Goal: Task Accomplishment & Management: Complete application form

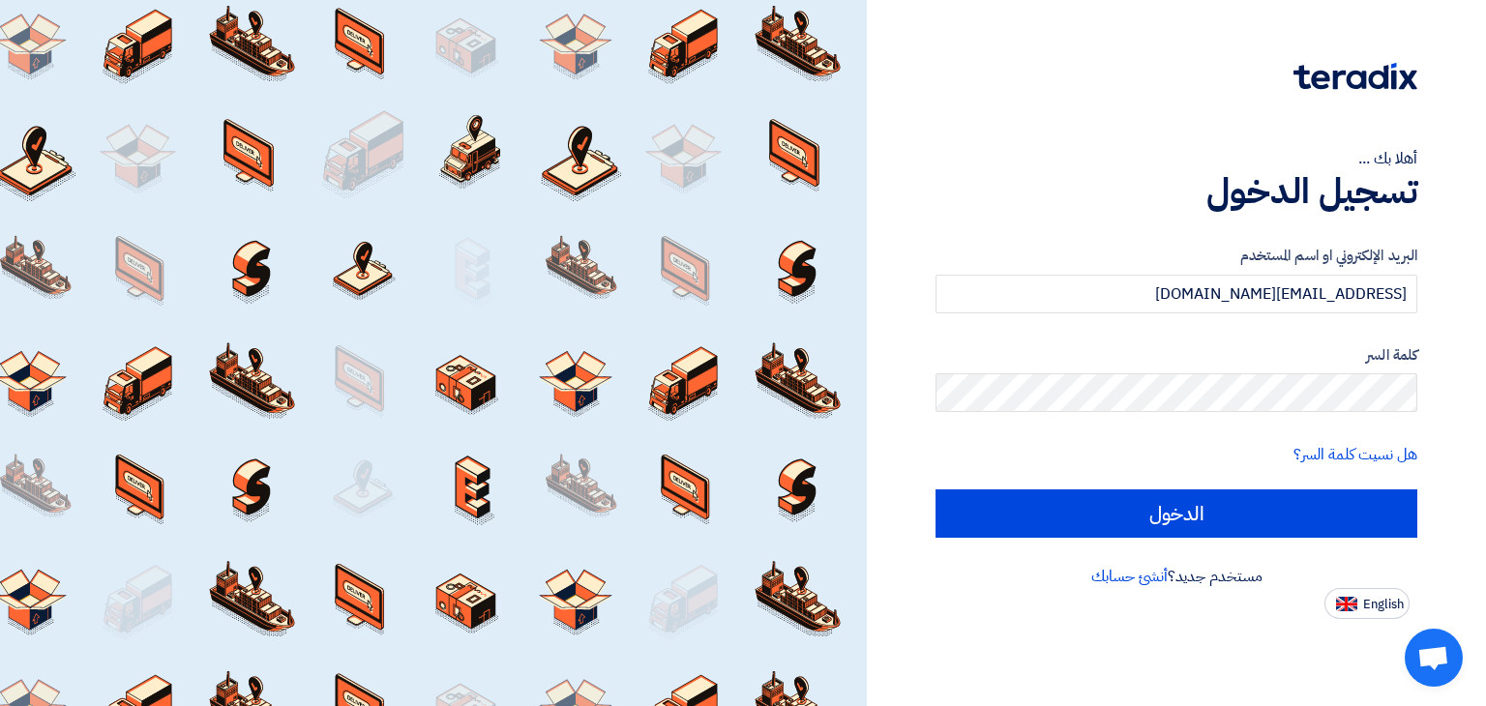
type input "[EMAIL_ADDRESS][DOMAIN_NAME]"
click at [1192, 487] on form "البريد الإلكتروني او اسم المستخدم [EMAIL_ADDRESS][DOMAIN_NAME] كلمة السر هل نسي…" at bounding box center [1177, 391] width 482 height 293
click at [1192, 489] on form "البريد الإلكتروني او اسم المستخدم [EMAIL_ADDRESS][DOMAIN_NAME] كلمة السر هل نسي…" at bounding box center [1177, 391] width 482 height 293
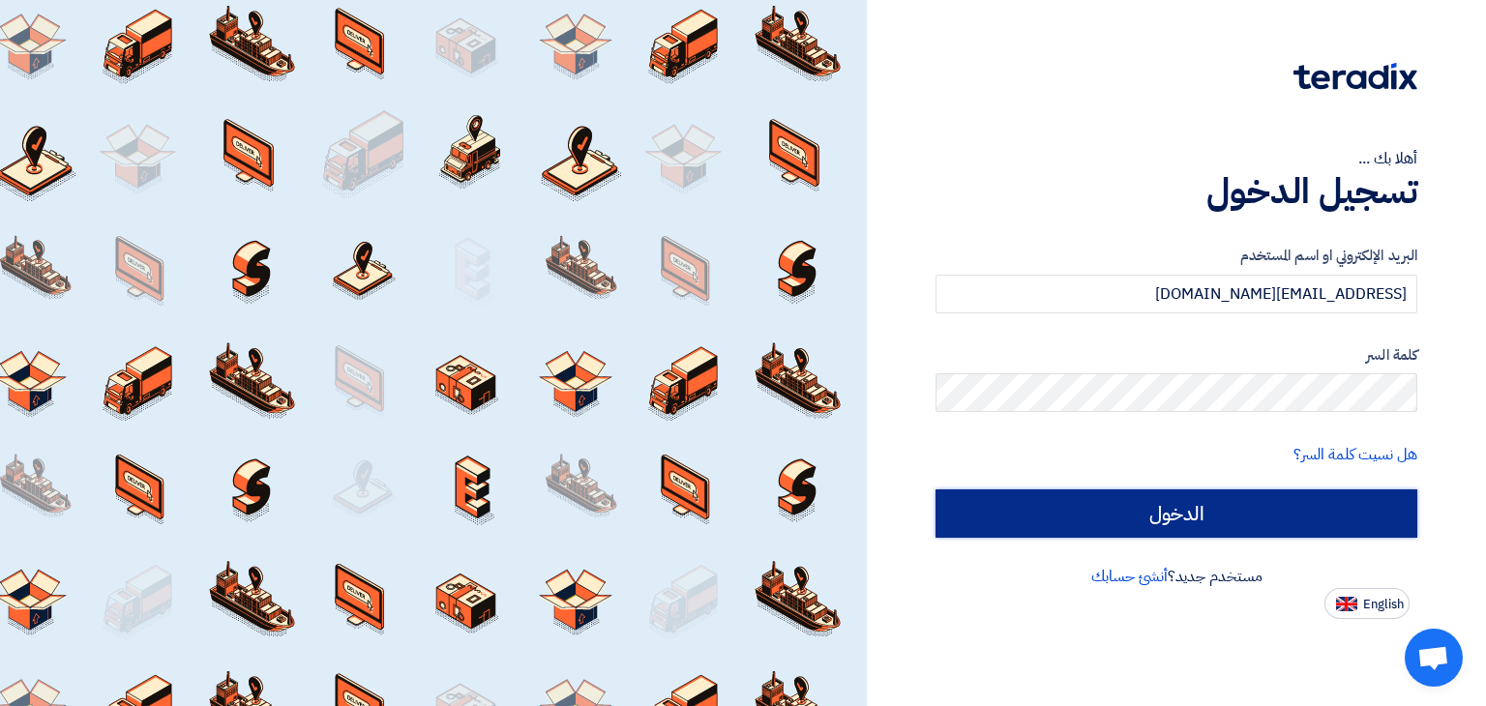
click at [1184, 514] on input "الدخول" at bounding box center [1177, 514] width 482 height 48
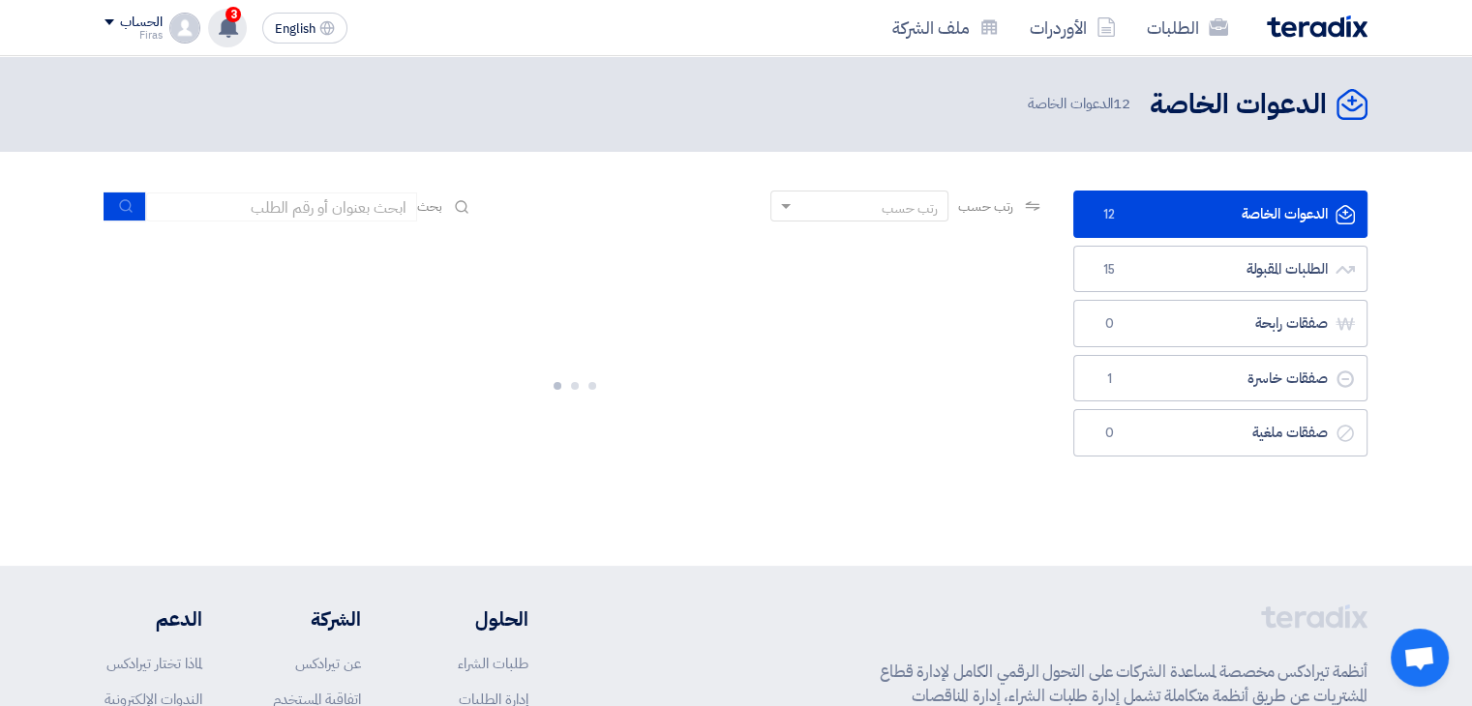
click at [222, 22] on use at bounding box center [228, 26] width 19 height 21
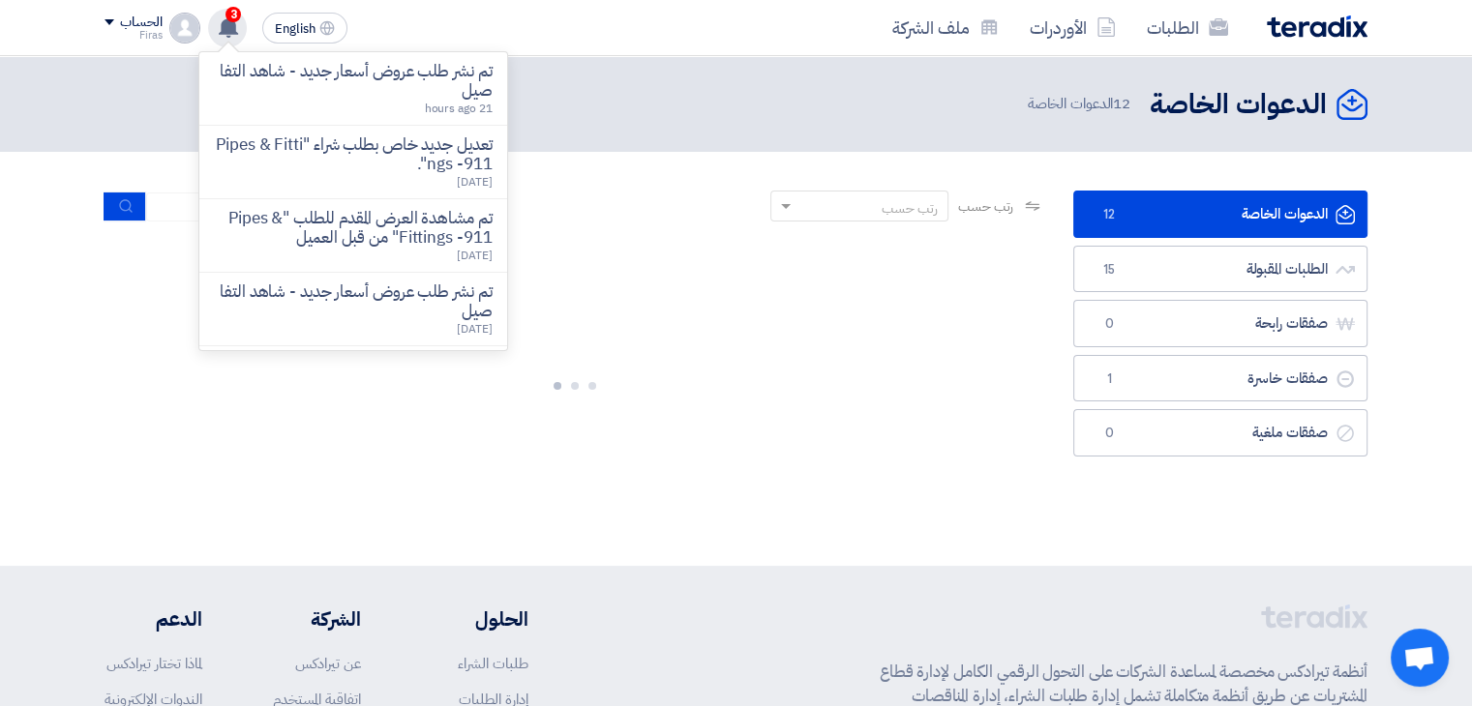
click at [222, 22] on use at bounding box center [228, 26] width 19 height 21
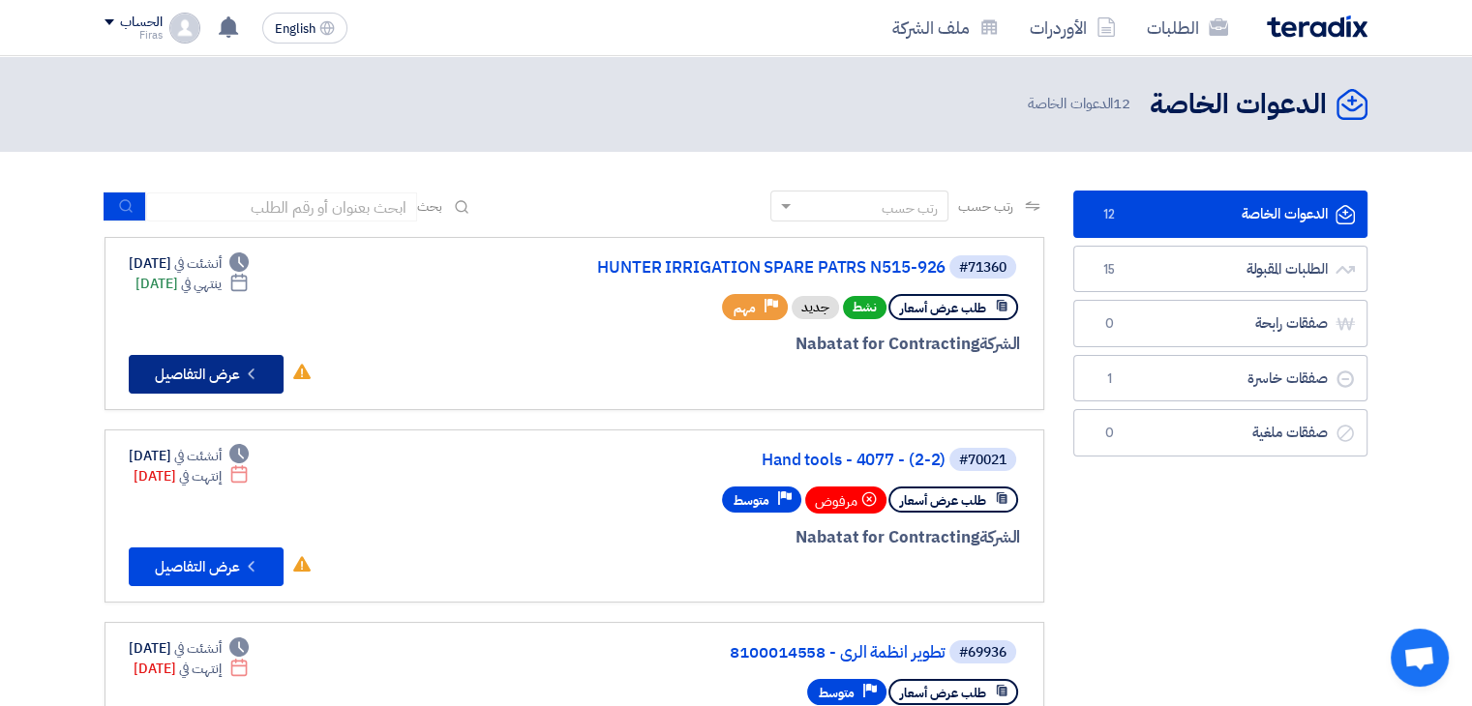
click at [233, 371] on button "Check details عرض التفاصيل" at bounding box center [206, 374] width 155 height 39
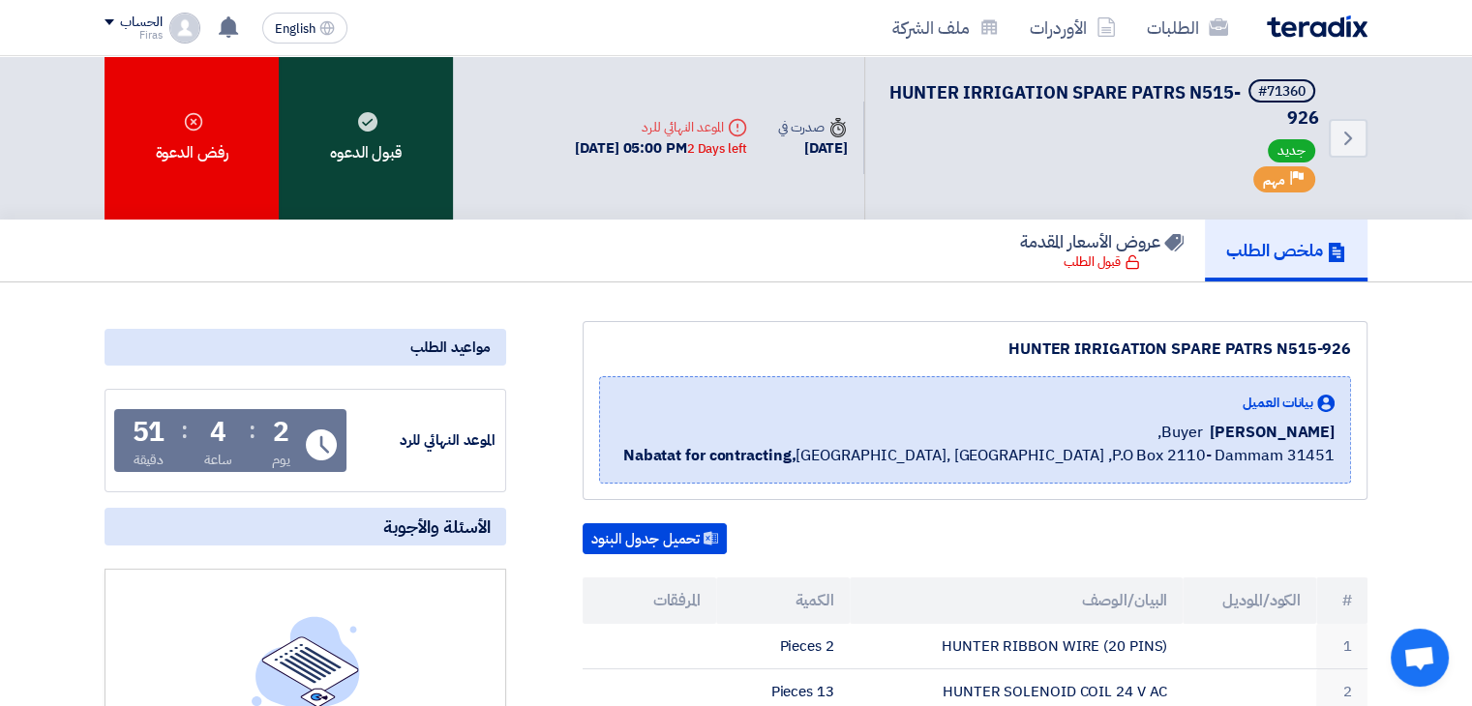
click at [337, 179] on div "قبول الدعوه" at bounding box center [366, 138] width 174 height 164
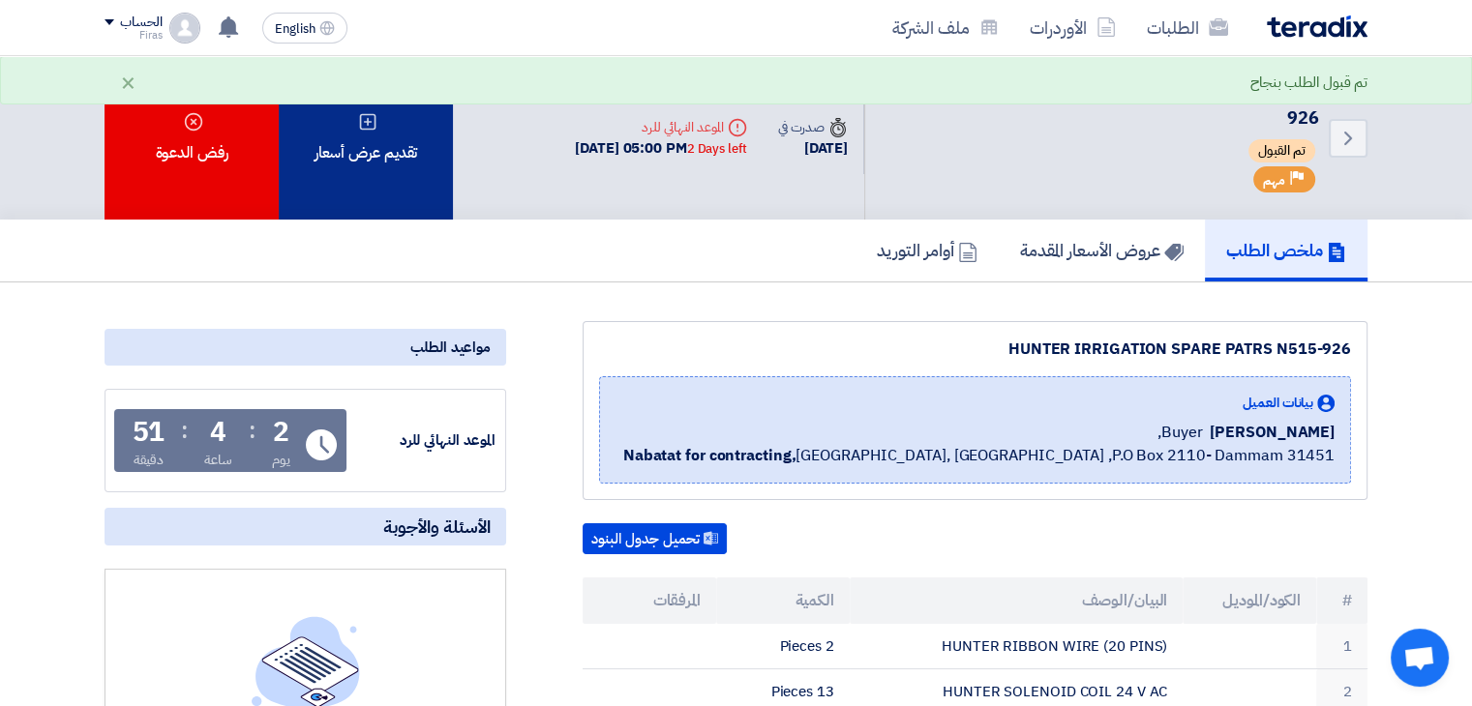
click at [379, 156] on div "تقديم عرض أسعار" at bounding box center [366, 138] width 174 height 164
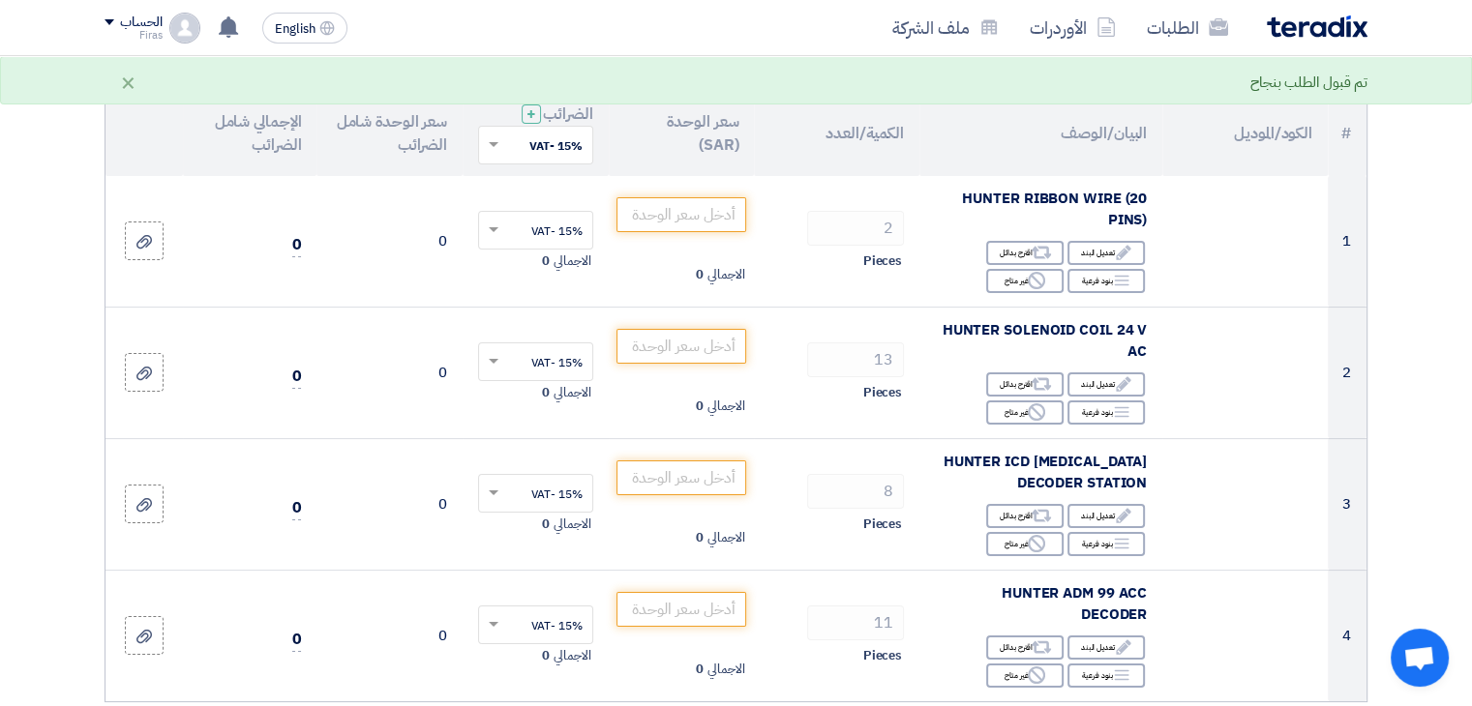
scroll to position [194, 0]
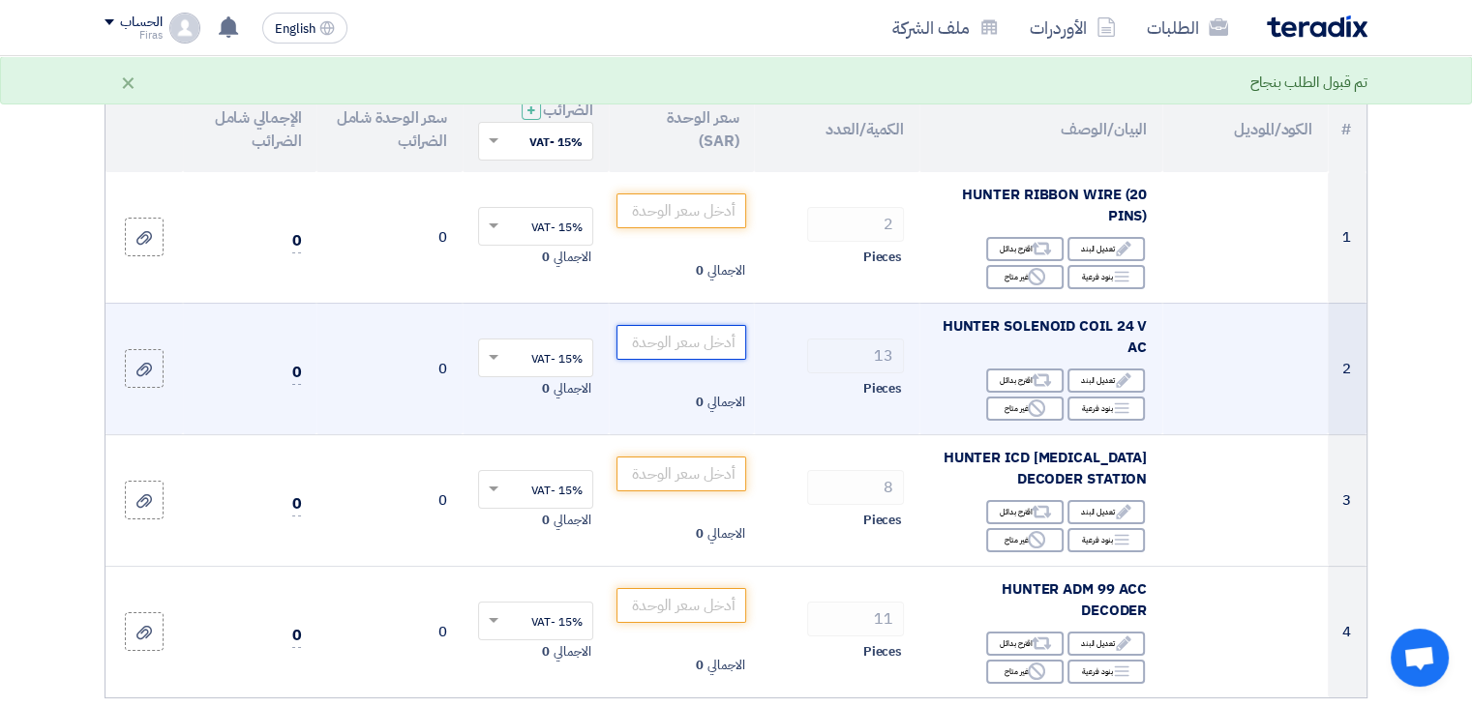
click at [637, 355] on input "number" at bounding box center [681, 342] width 131 height 35
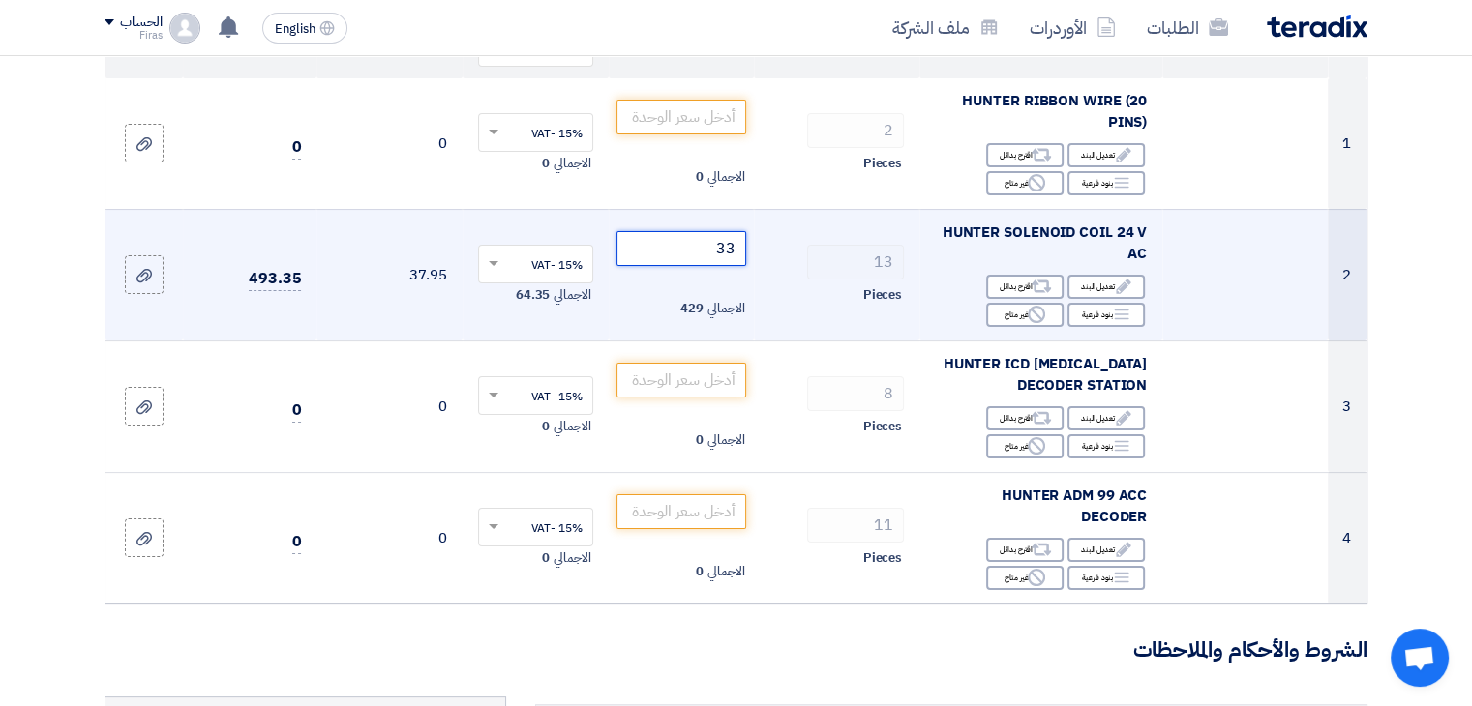
scroll to position [387, 0]
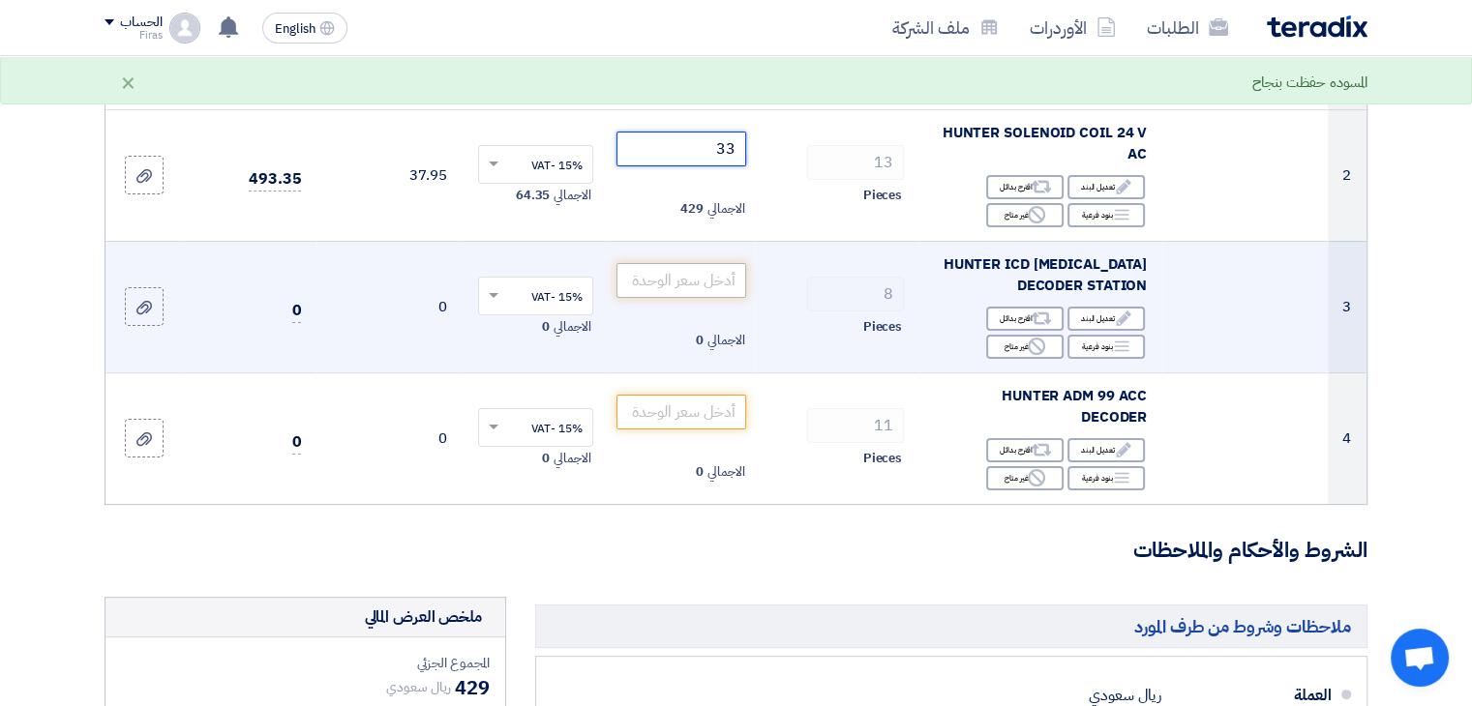
type input "33"
click at [675, 274] on input "number" at bounding box center [681, 280] width 131 height 35
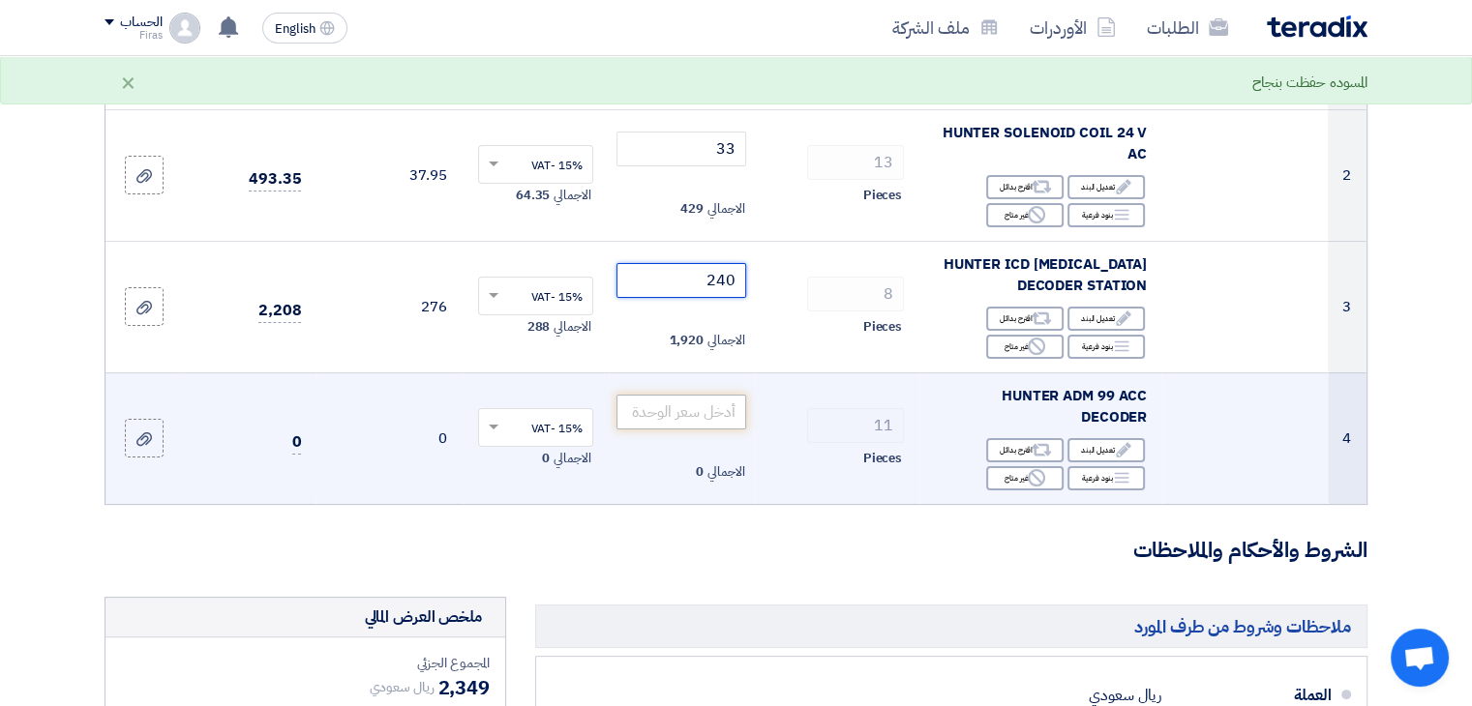
type input "240"
click at [662, 400] on input "number" at bounding box center [681, 412] width 131 height 35
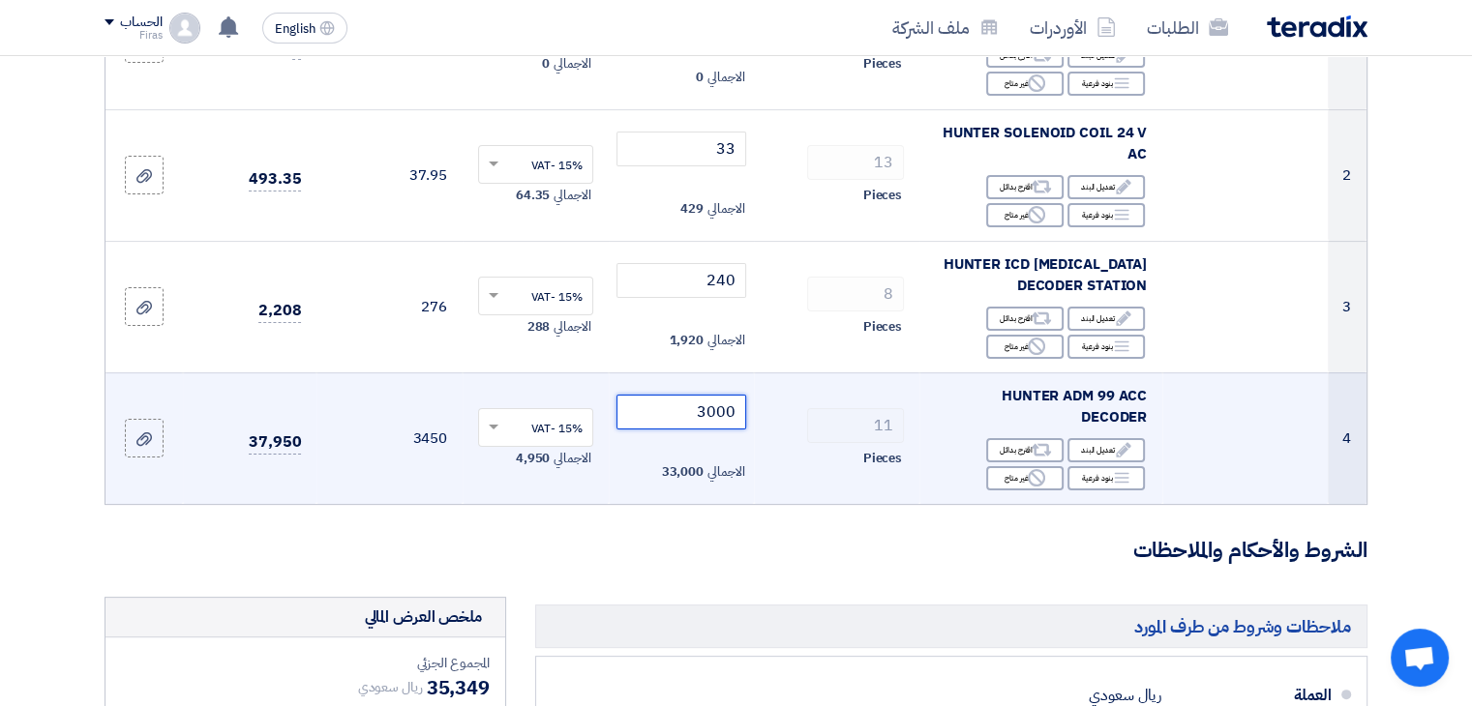
scroll to position [194, 0]
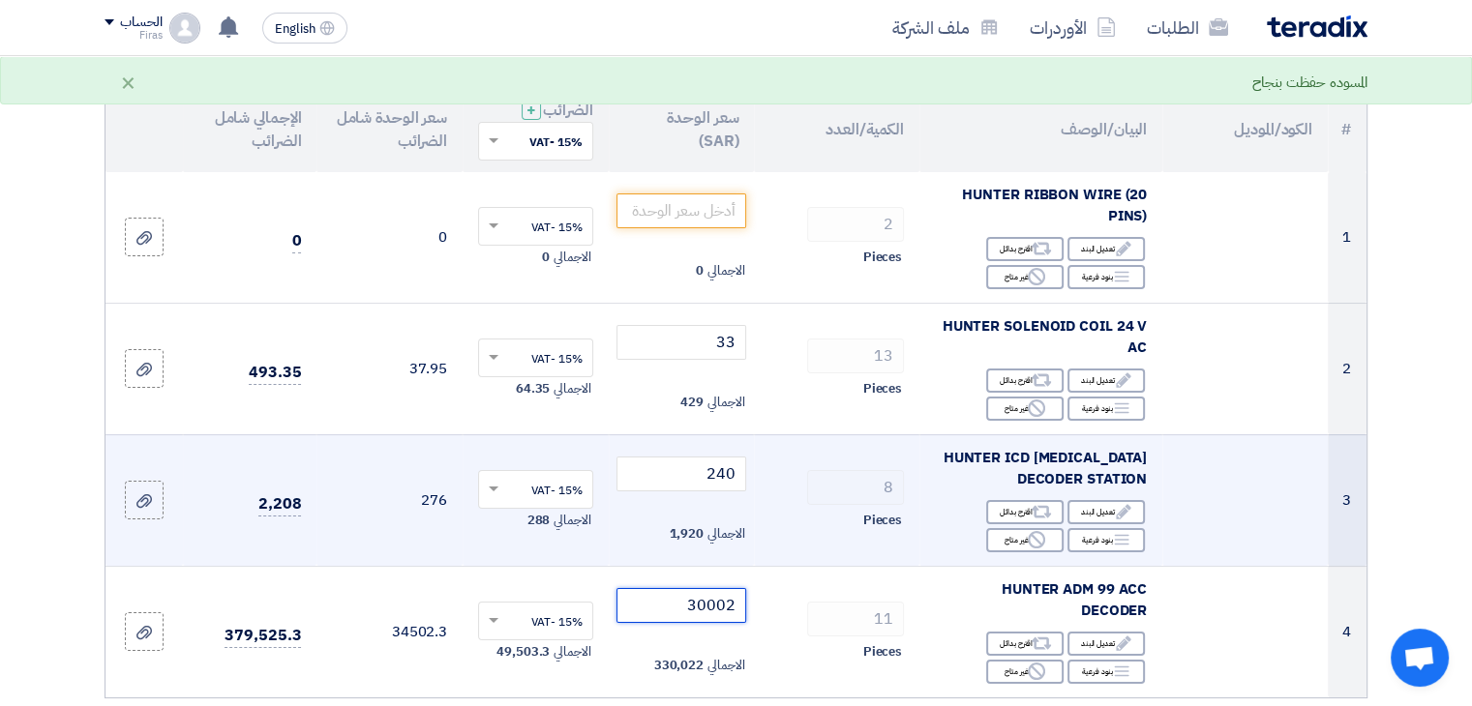
drag, startPoint x: 683, startPoint y: 602, endPoint x: 881, endPoint y: 564, distance: 201.0
click at [882, 568] on tr "4 HUNTER ADM 99 ACC DECODER Edit تعديل البند Alternative اقترح بدائل Breakdown …" at bounding box center [735, 632] width 1261 height 132
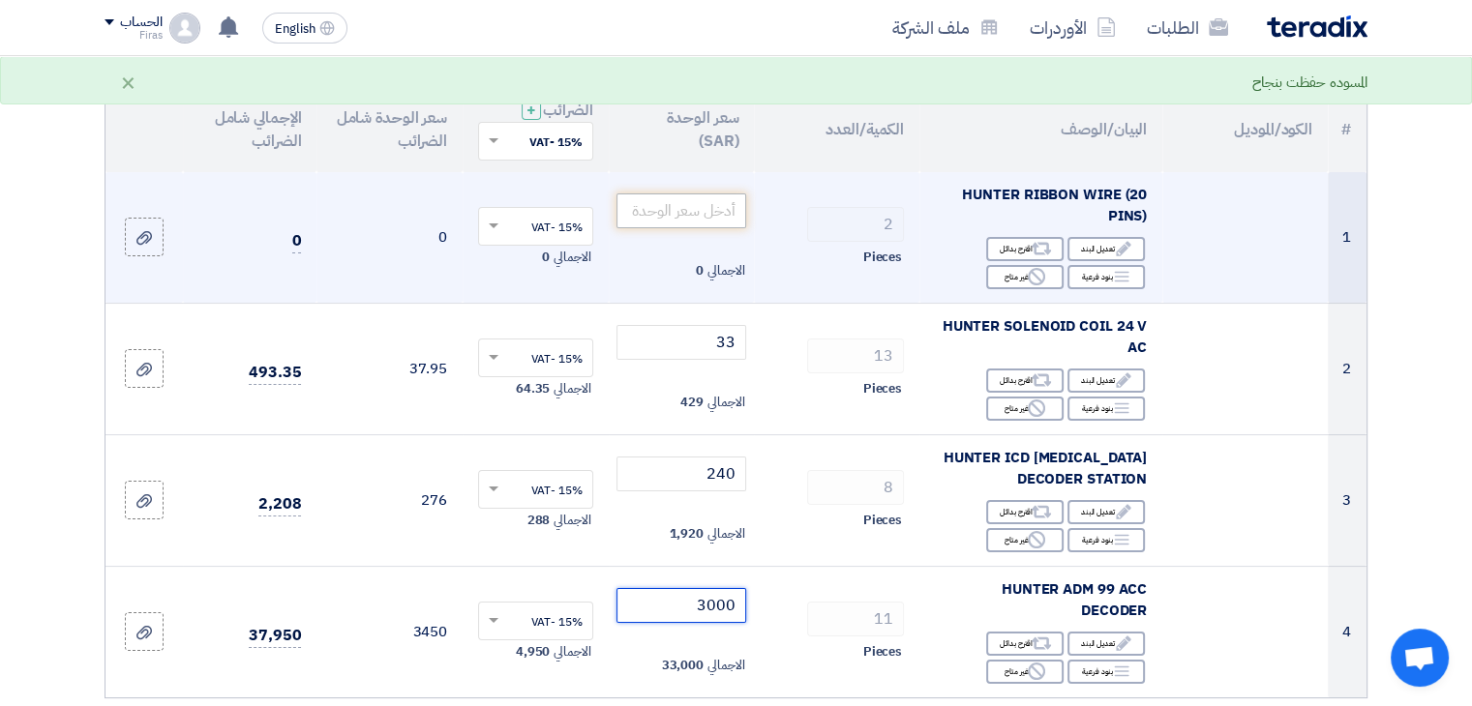
type input "3000"
click at [680, 219] on input "number" at bounding box center [681, 211] width 131 height 35
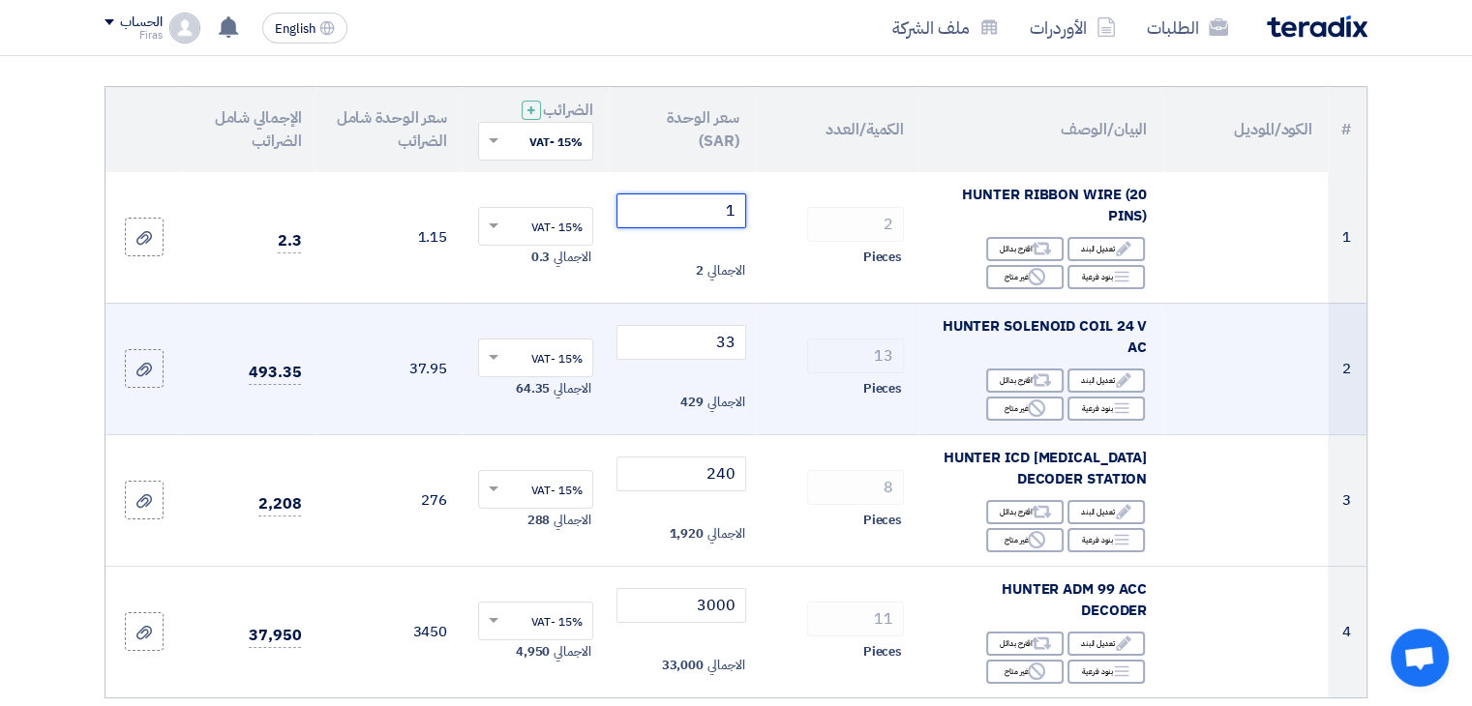
scroll to position [484, 0]
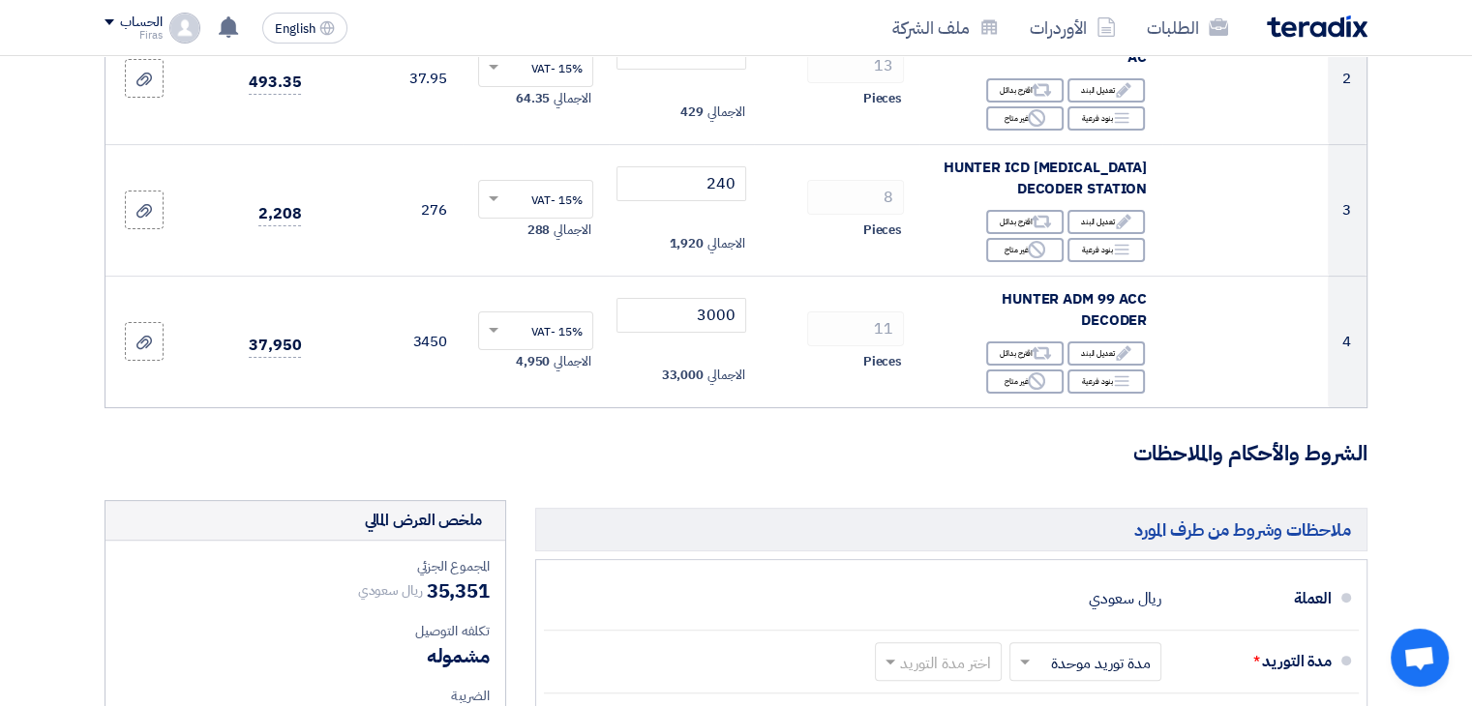
type input "1"
click at [657, 427] on form "تفاصيل الطلب # الكود/الموديل البيان/الوصف الكمية/العدد سعر الوحدة (SAR) الضرائب…" at bounding box center [736, 452] width 1263 height 1435
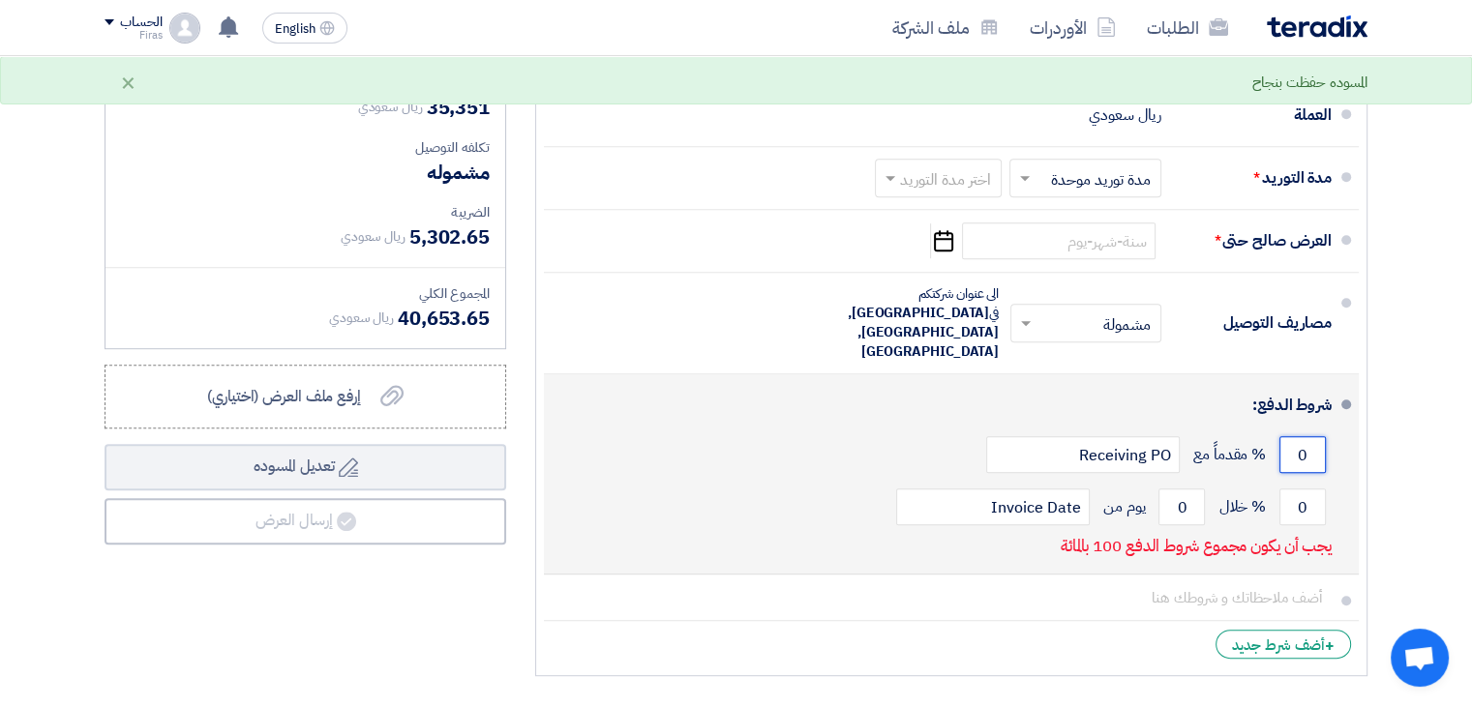
click at [1301, 436] on input "0" at bounding box center [1302, 454] width 46 height 37
click at [1295, 489] on input "0" at bounding box center [1302, 507] width 46 height 37
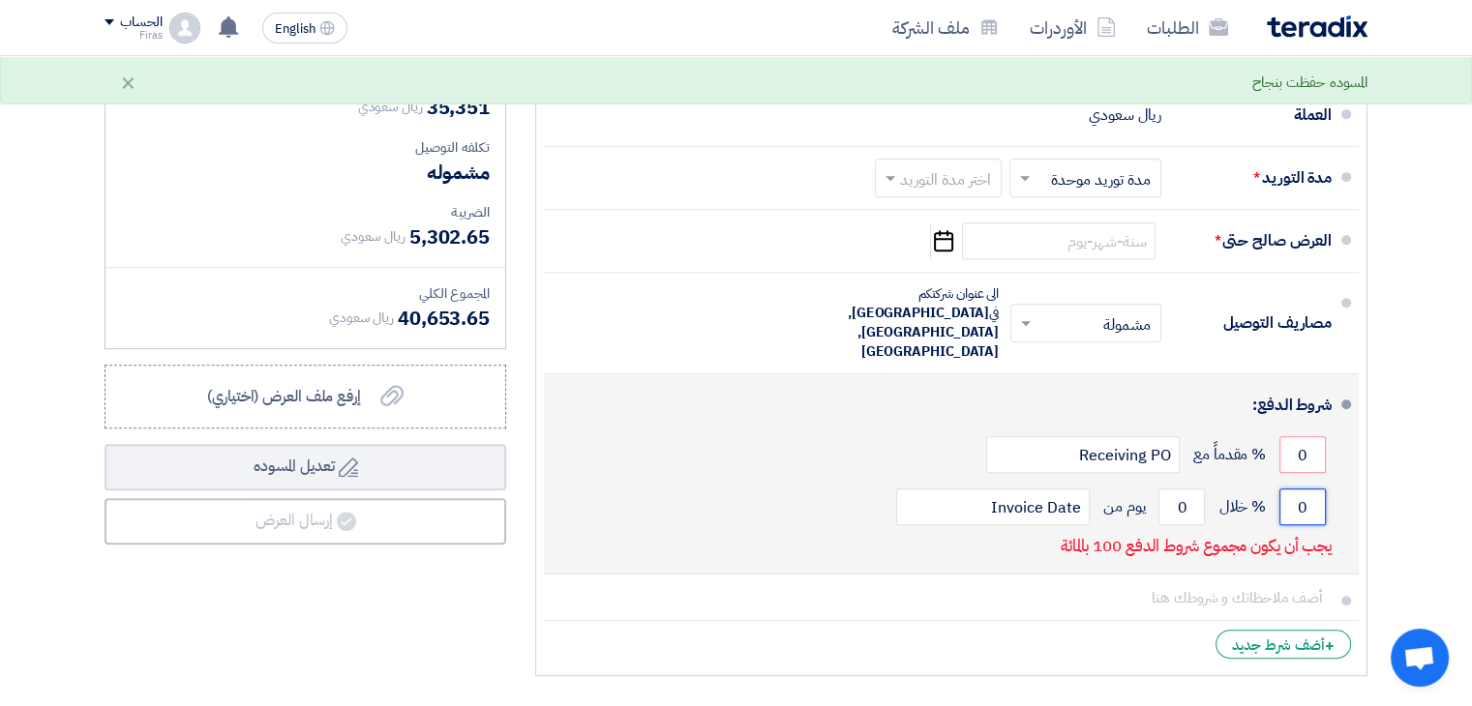
click at [1295, 489] on input "0" at bounding box center [1302, 507] width 46 height 37
type input "100"
click at [1176, 489] on input "0" at bounding box center [1181, 507] width 46 height 37
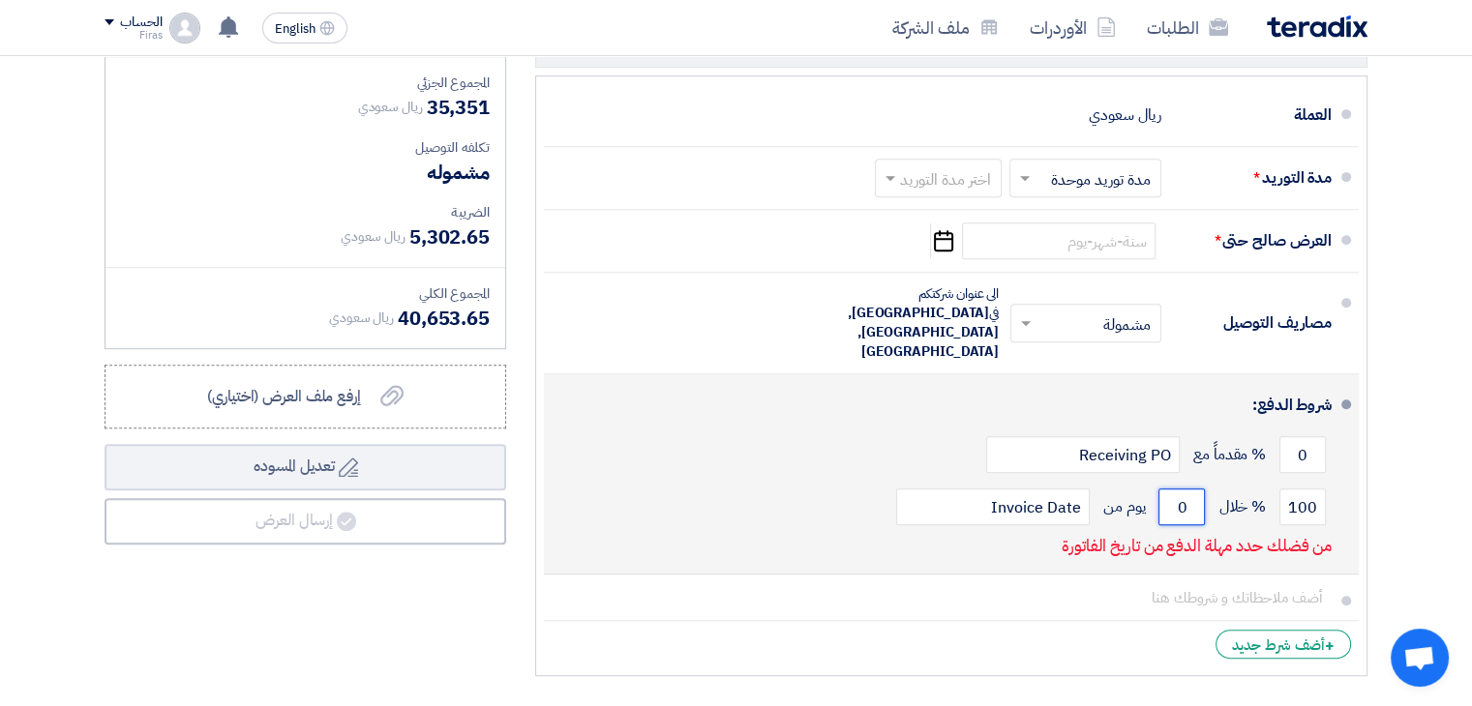
type input "5"
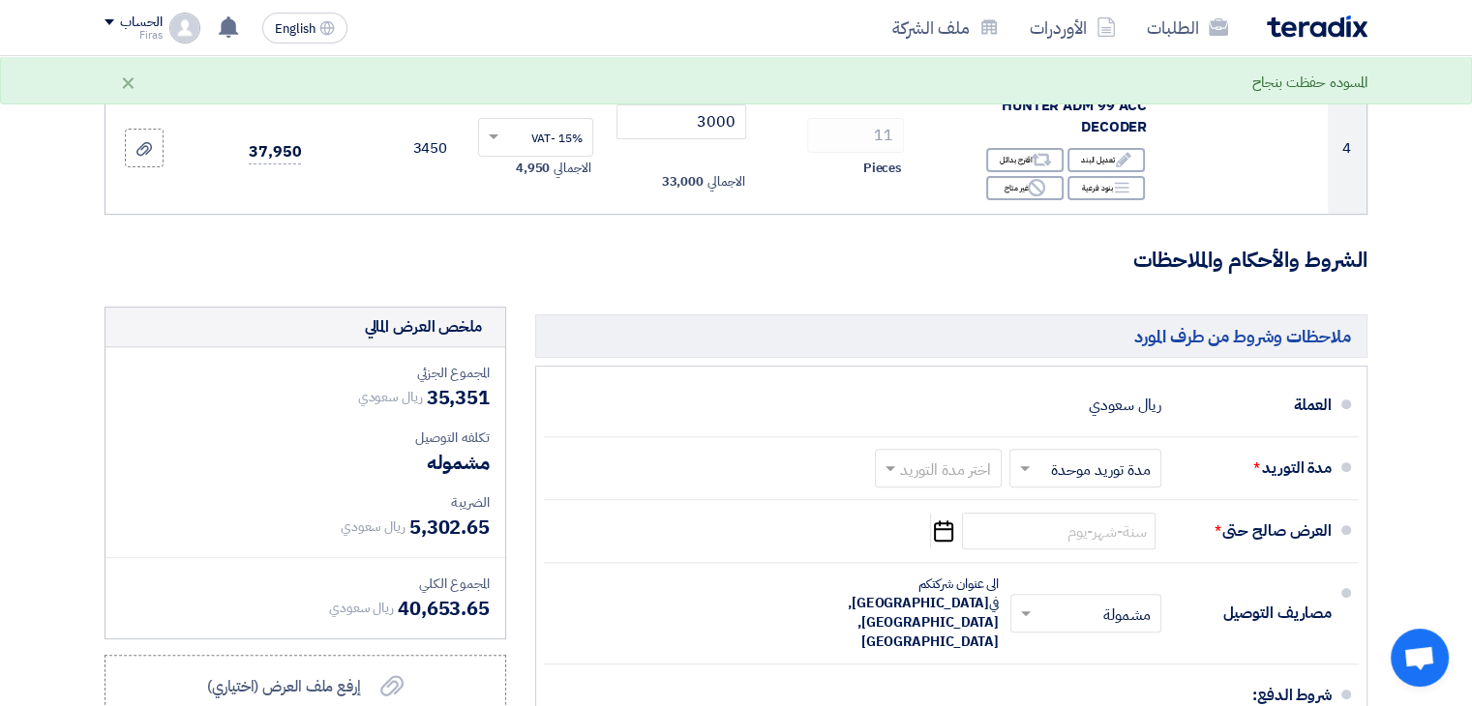
type input "60"
click at [614, 287] on form "تفاصيل الطلب # الكود/الموديل البيان/الوصف الكمية/العدد سعر الوحدة (SAR) الضرائب…" at bounding box center [736, 242] width 1263 height 1402
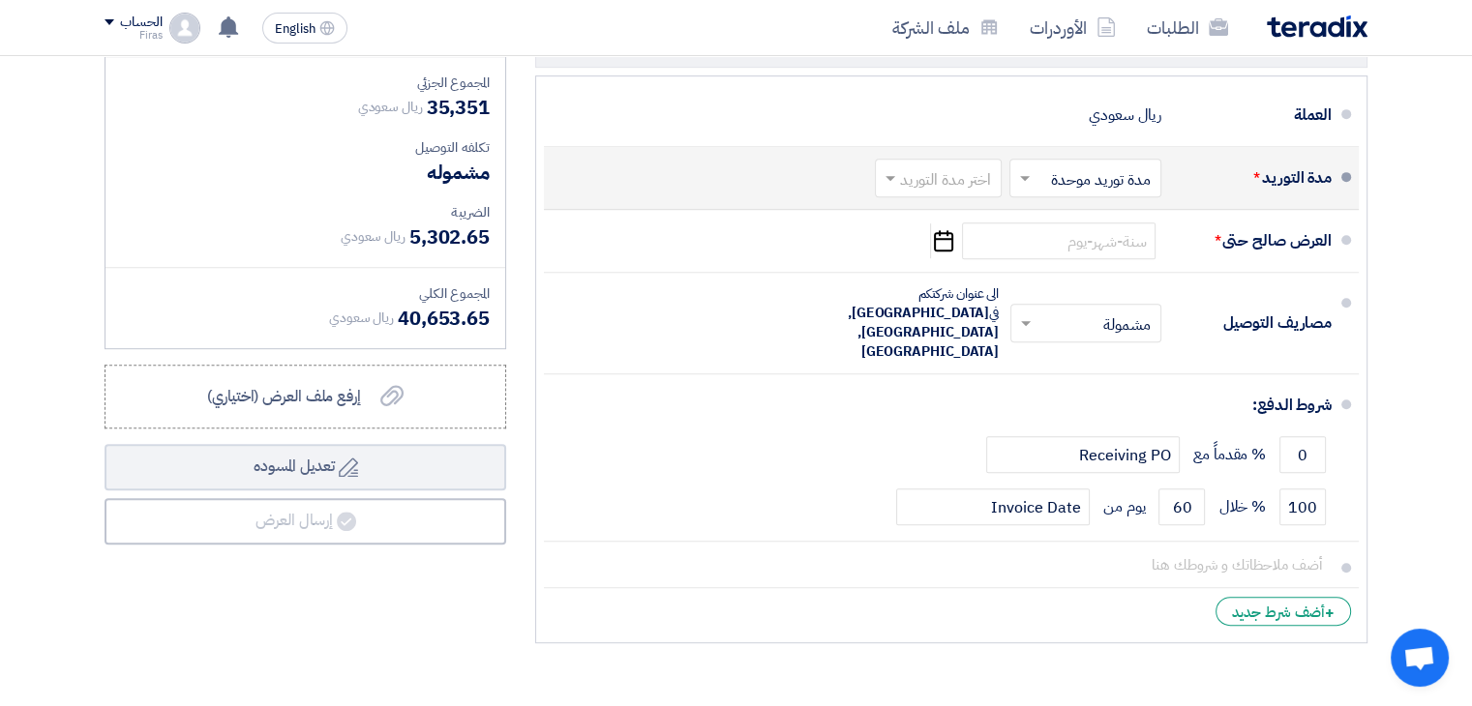
click at [956, 175] on input "text" at bounding box center [934, 180] width 117 height 28
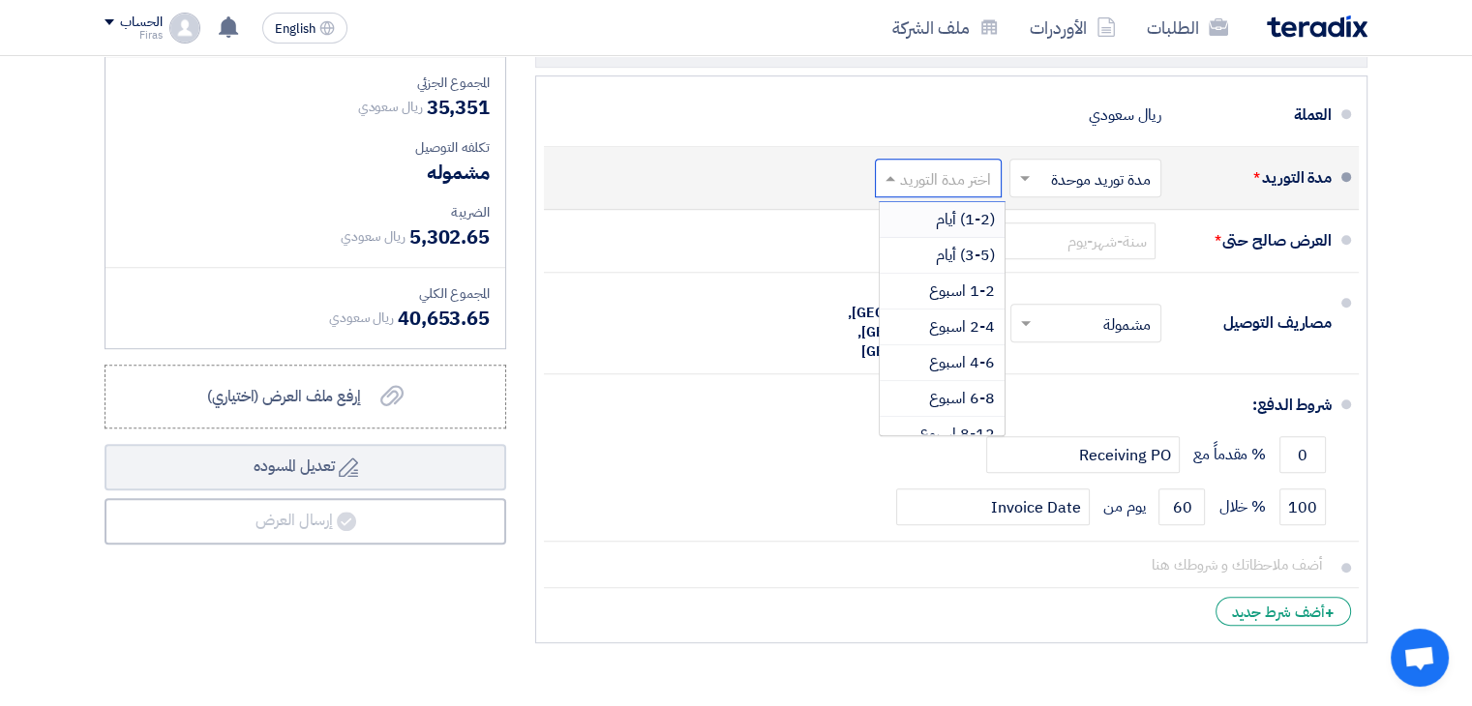
click at [944, 214] on span "(1-2) أيام" at bounding box center [965, 219] width 59 height 23
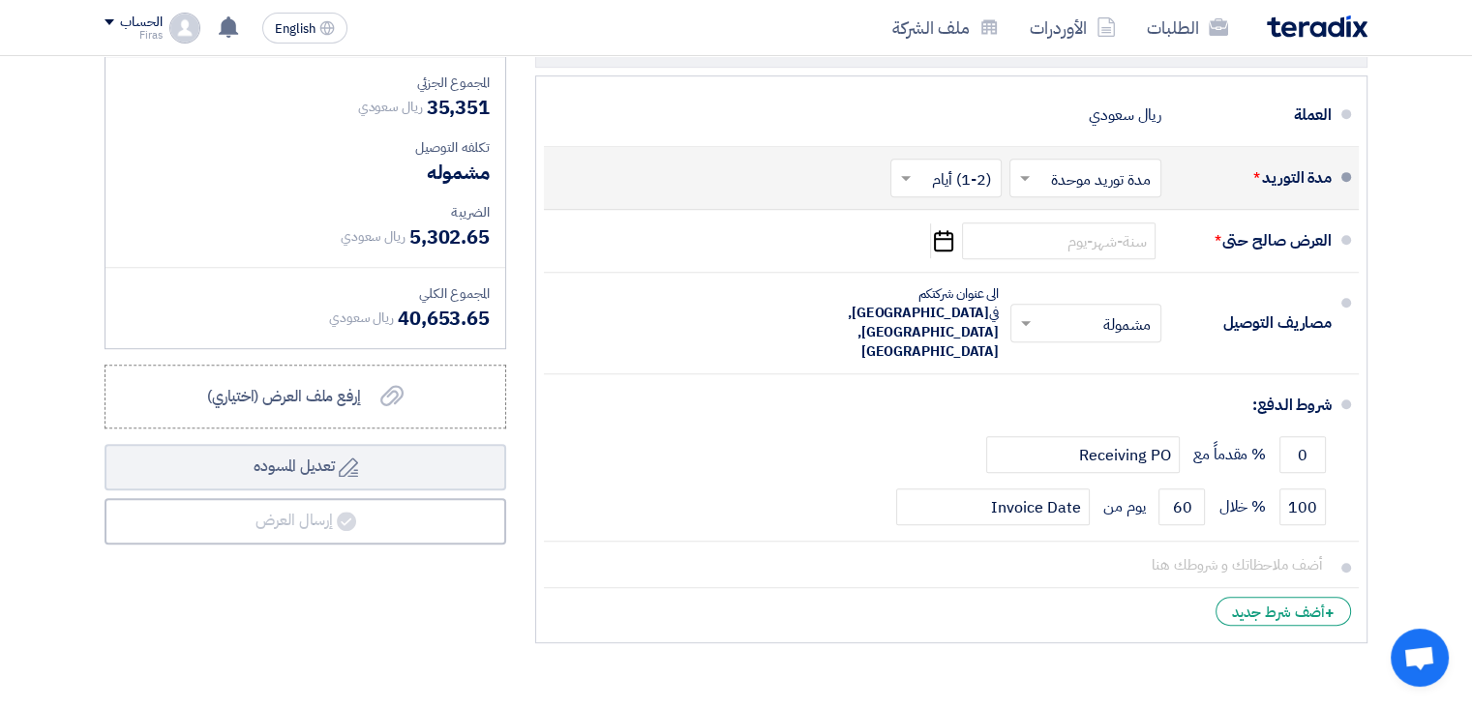
click at [942, 183] on input "text" at bounding box center [942, 180] width 102 height 28
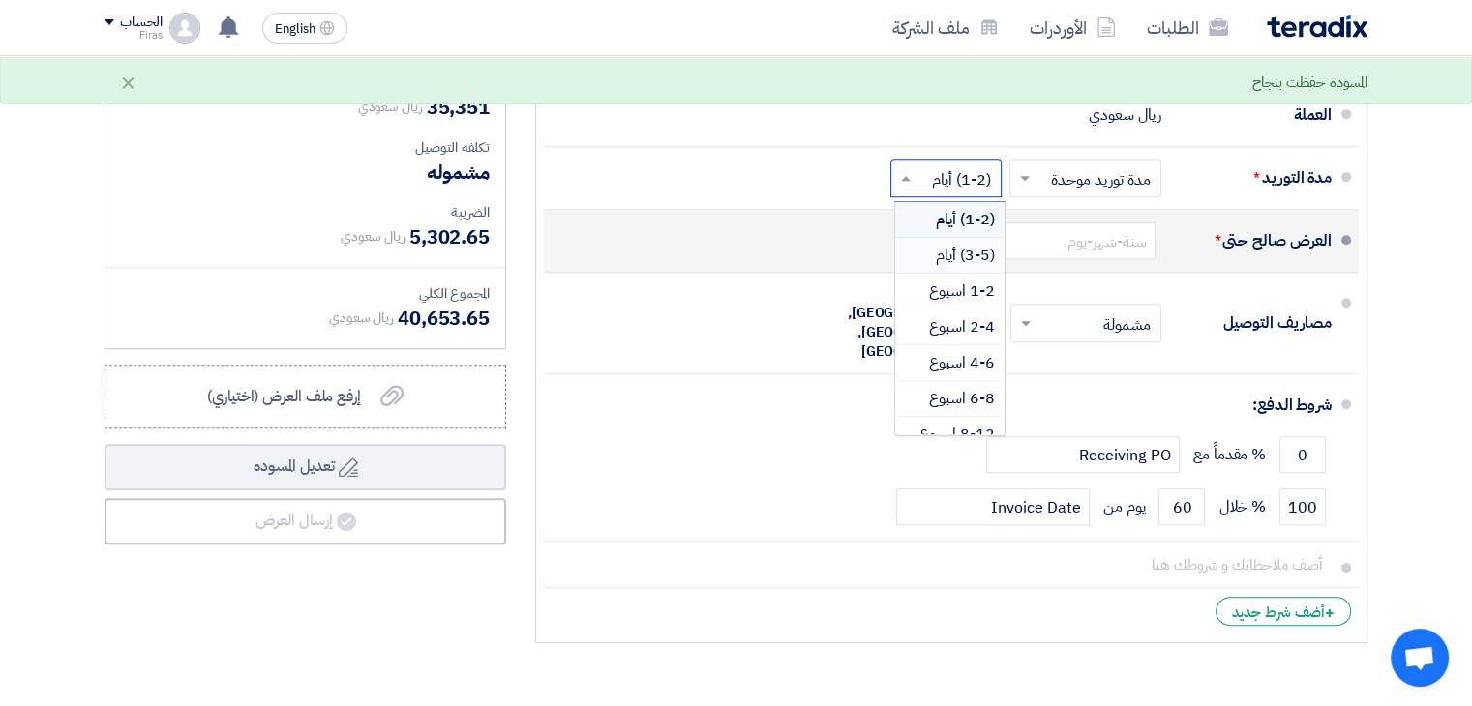
click at [941, 267] on div "(3-5) أيام" at bounding box center [949, 256] width 109 height 36
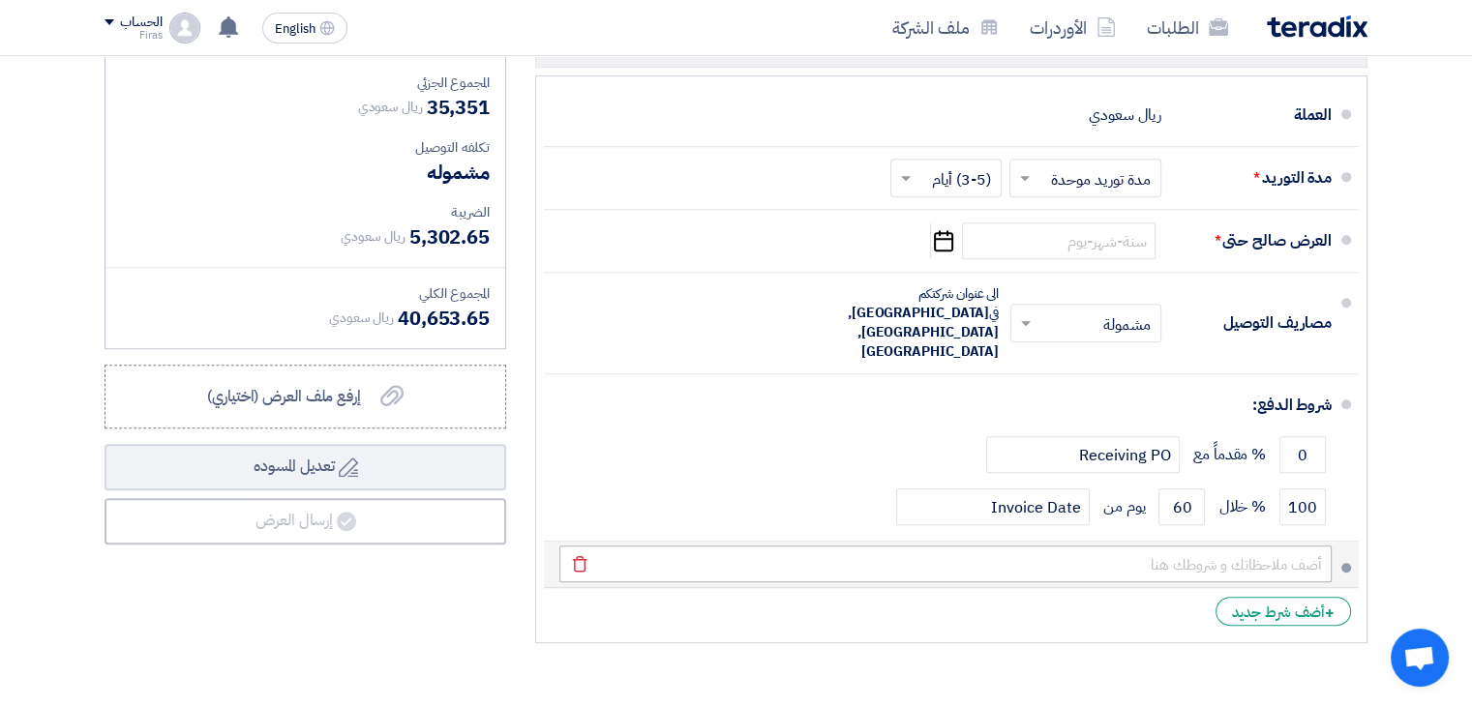
scroll to position [484, 0]
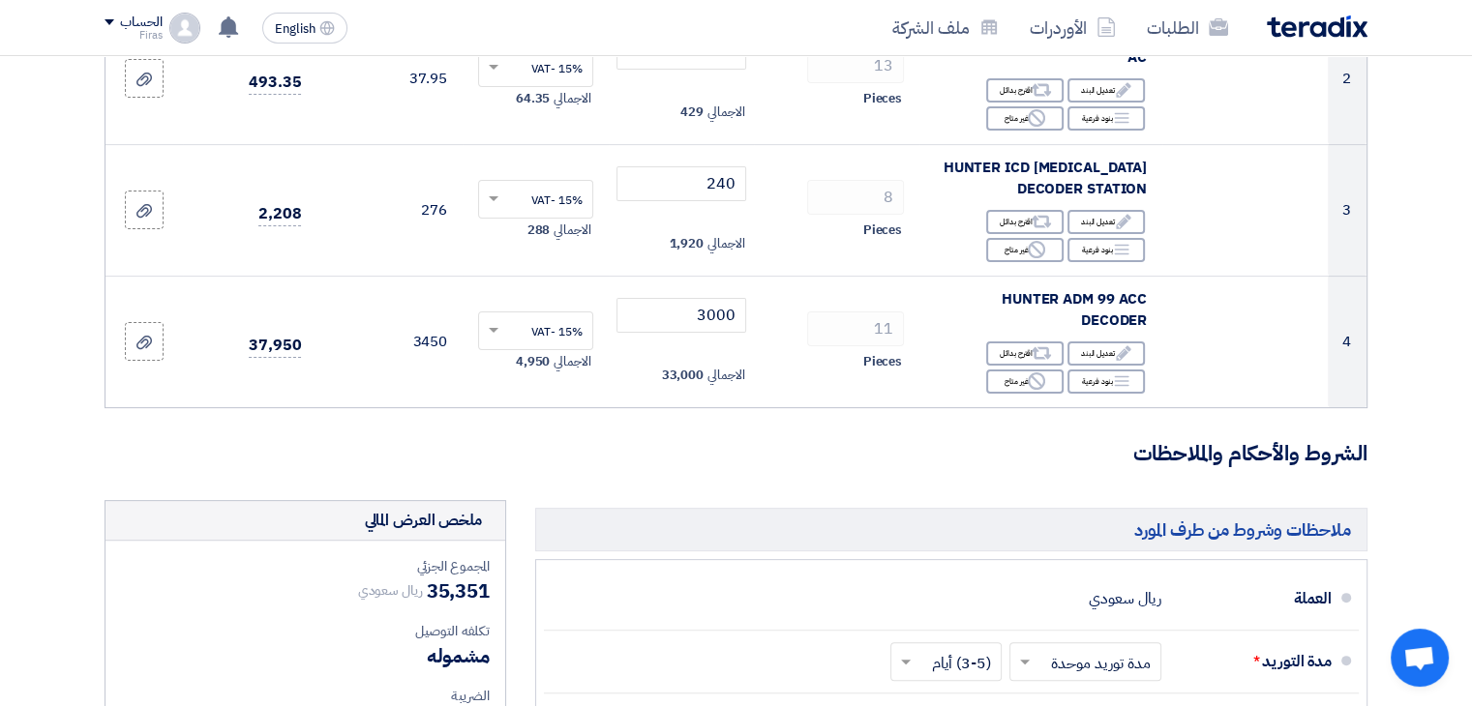
click at [658, 473] on form "تفاصيل الطلب # الكود/الموديل البيان/الوصف الكمية/العدد سعر الوحدة (SAR) الضرائب…" at bounding box center [736, 436] width 1263 height 1402
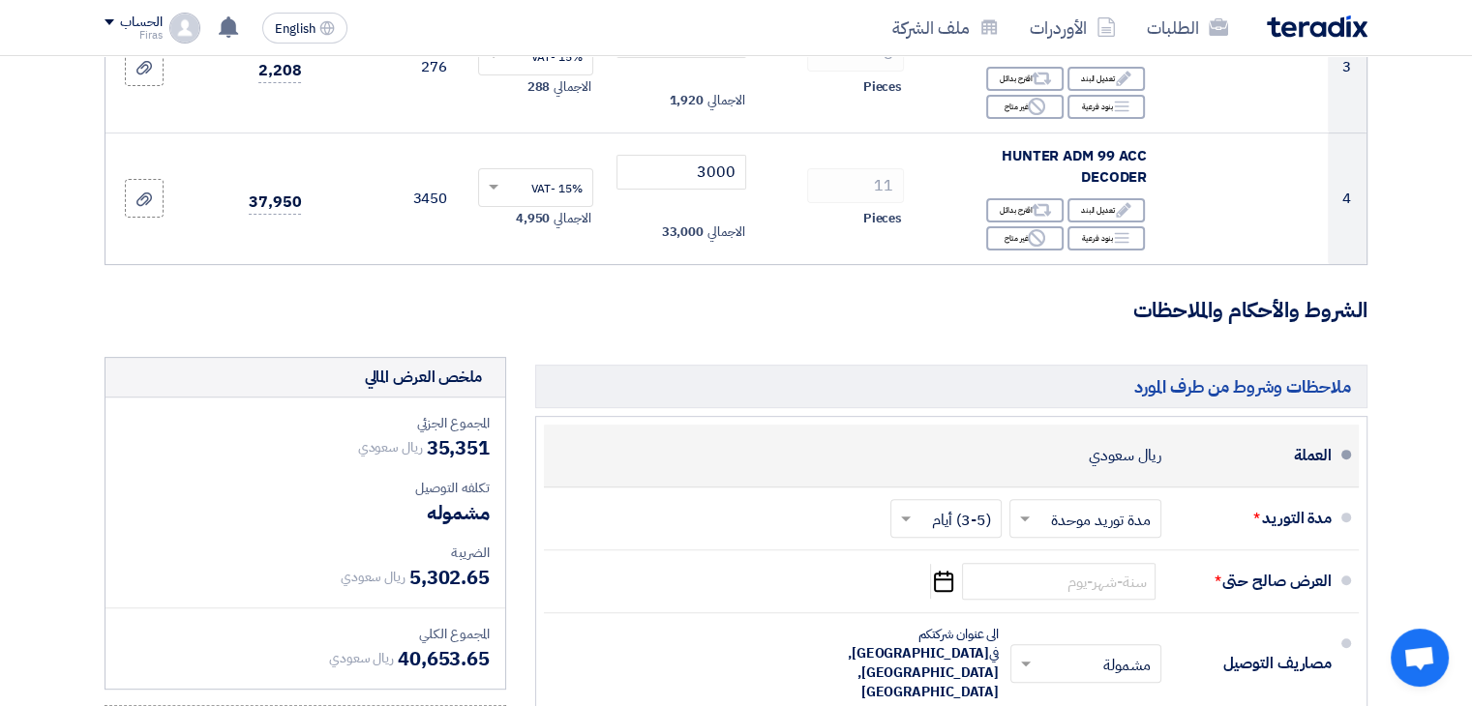
scroll to position [774, 0]
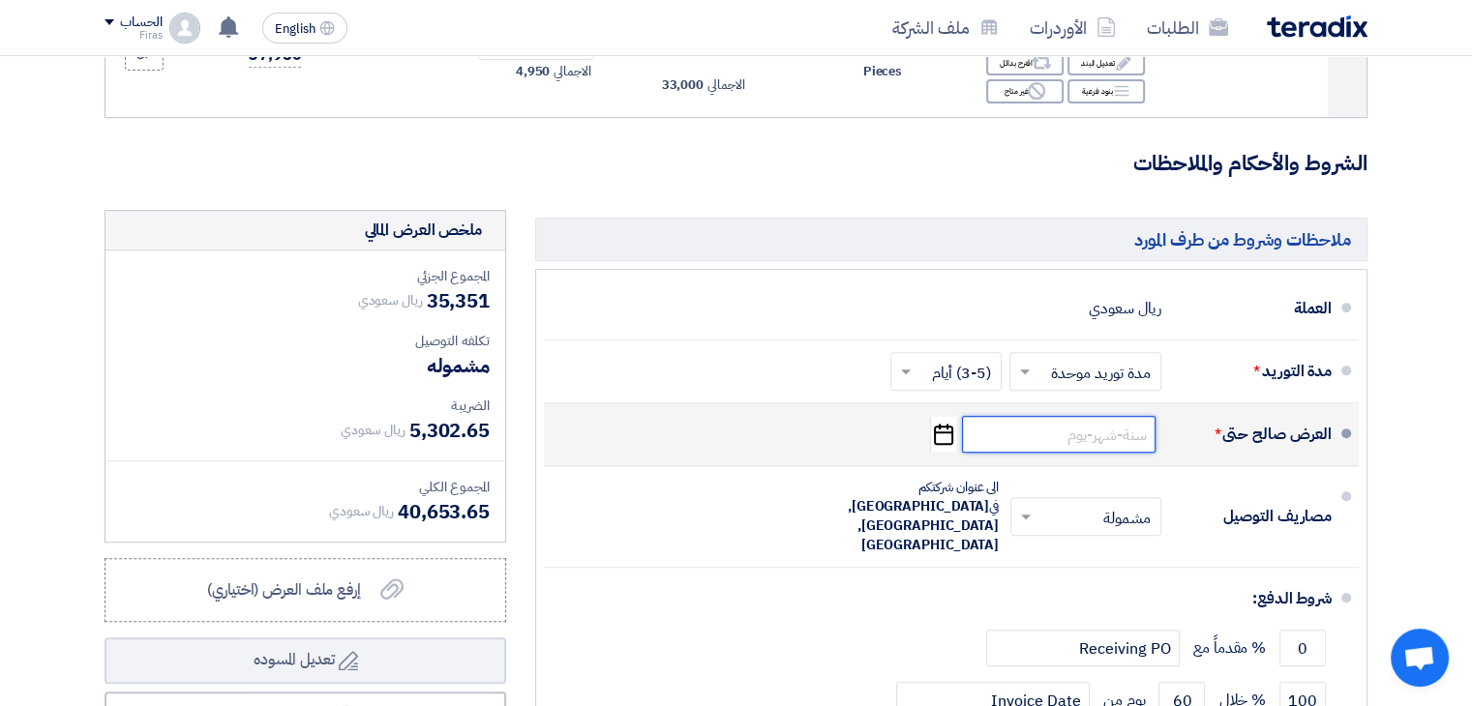
click at [1033, 432] on input at bounding box center [1059, 434] width 194 height 37
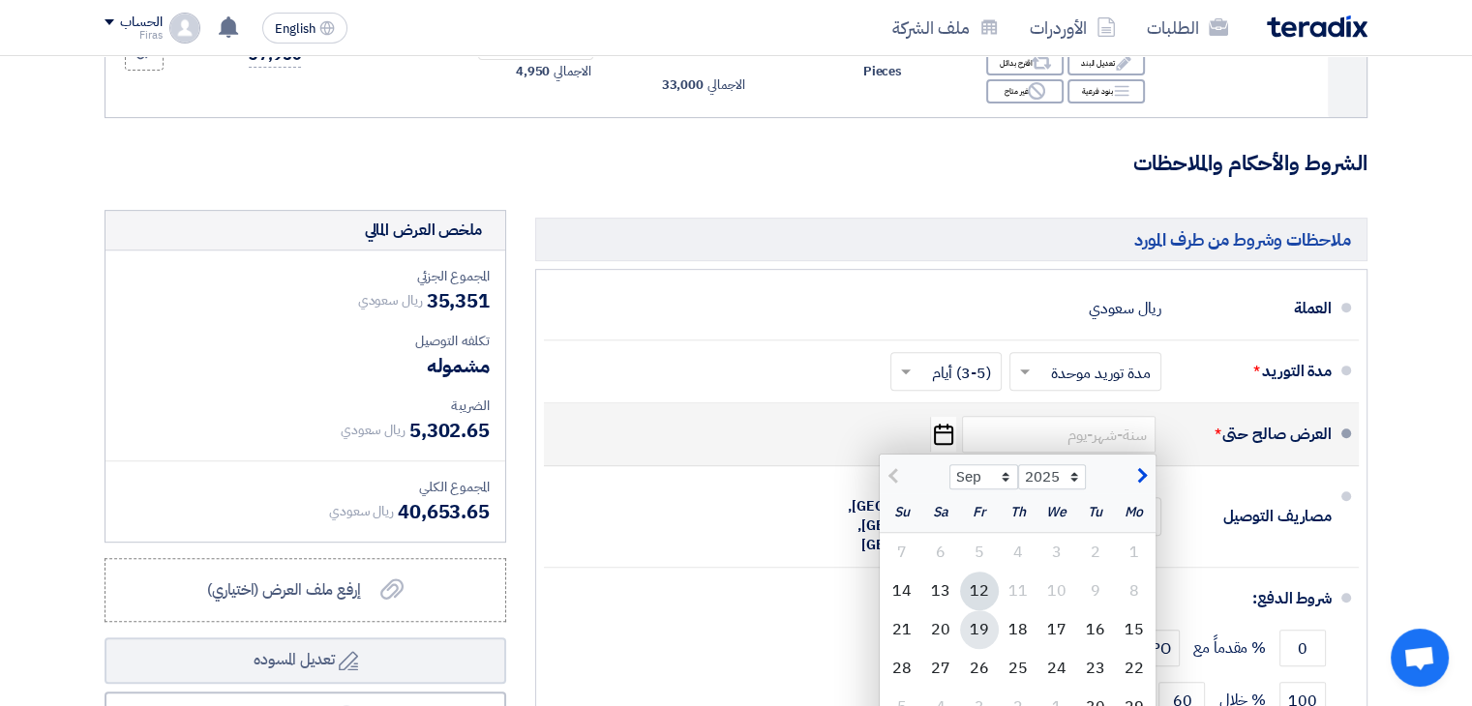
click at [976, 628] on div "19" at bounding box center [979, 630] width 39 height 39
type input "[DATE]"
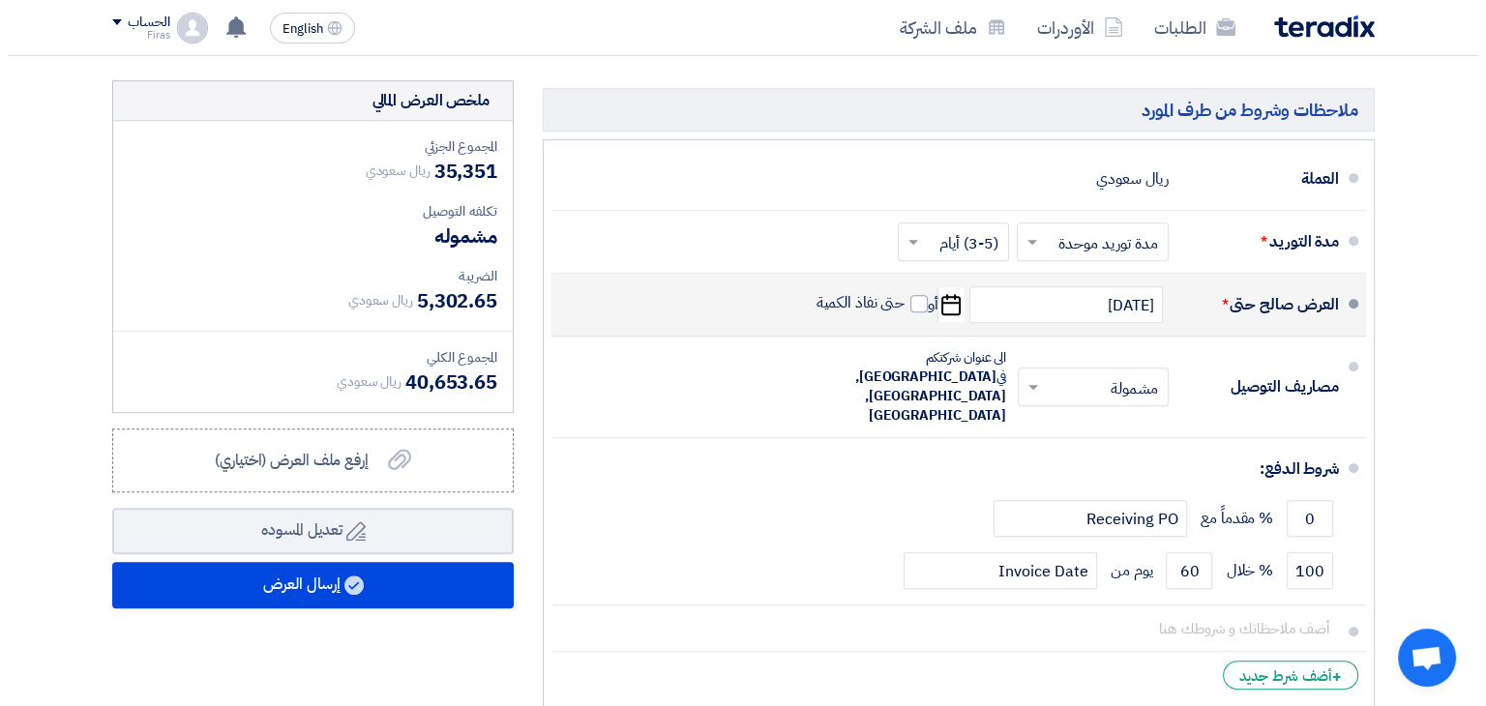
scroll to position [1064, 0]
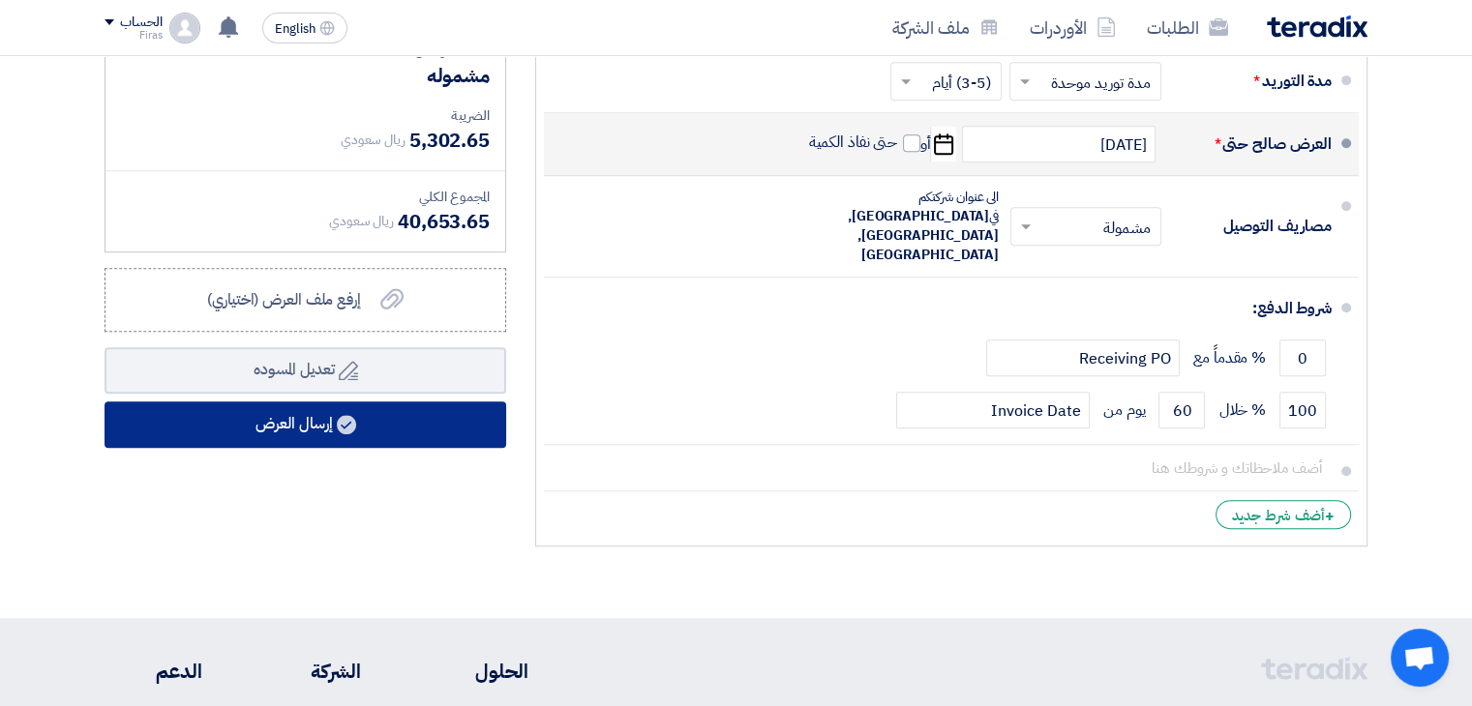
click at [372, 419] on button "إرسال العرض" at bounding box center [306, 425] width 402 height 46
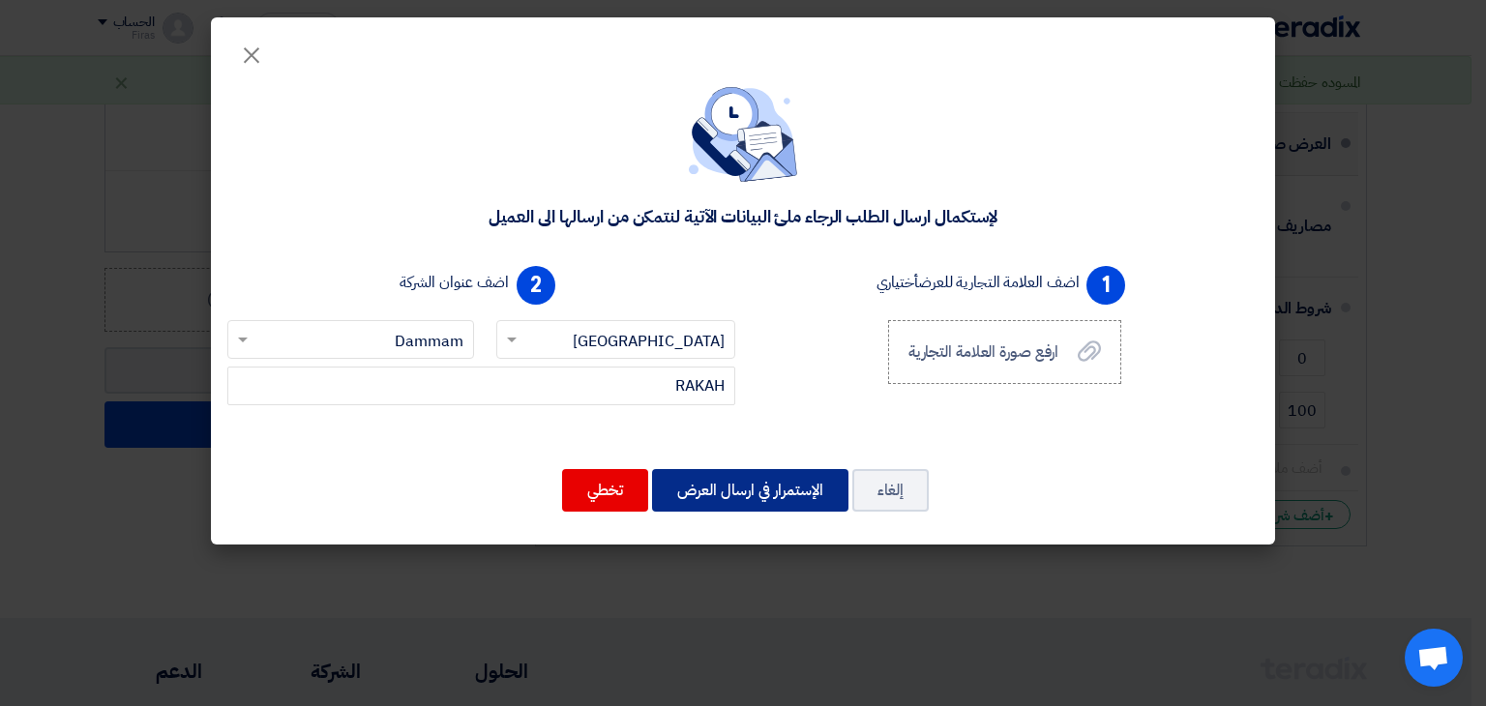
click at [728, 489] on button "الإستمرار في ارسال العرض" at bounding box center [750, 490] width 196 height 43
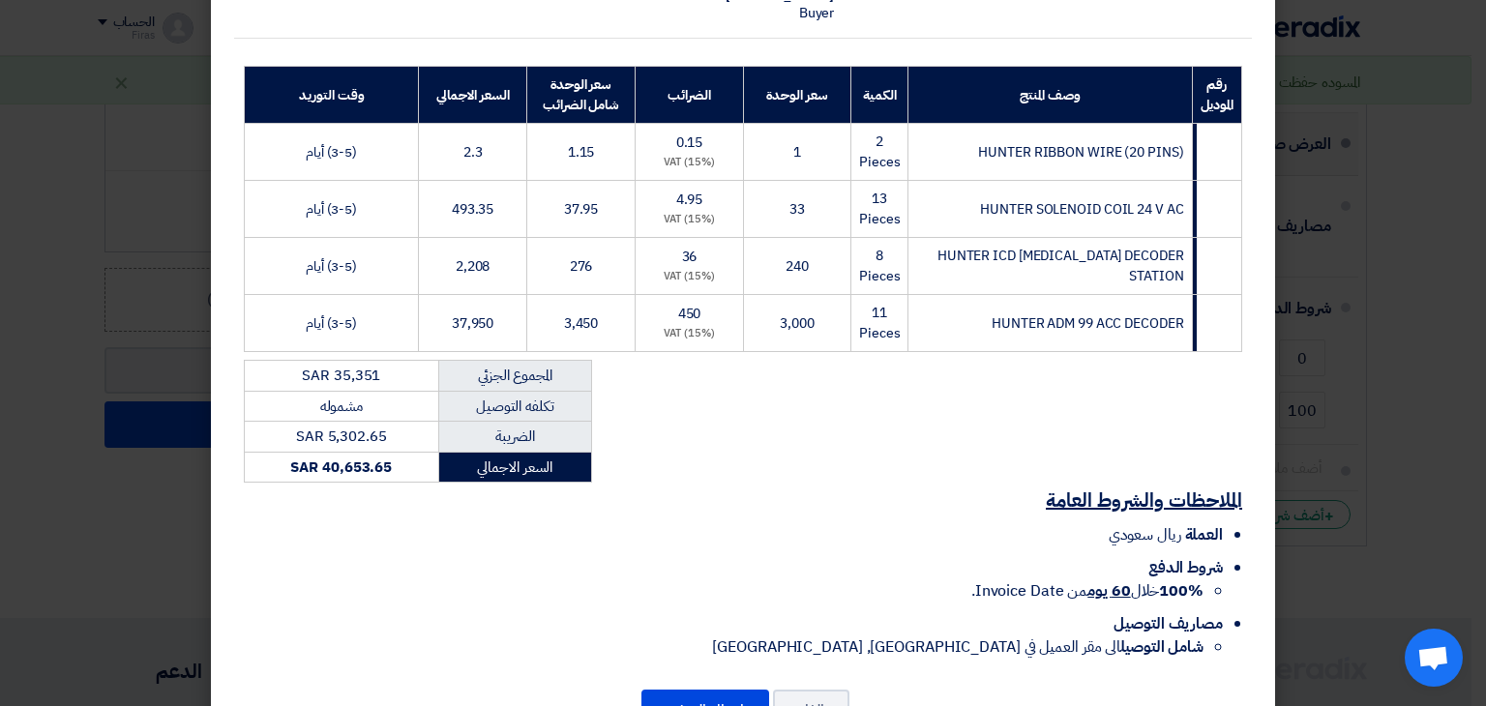
scroll to position [317, 0]
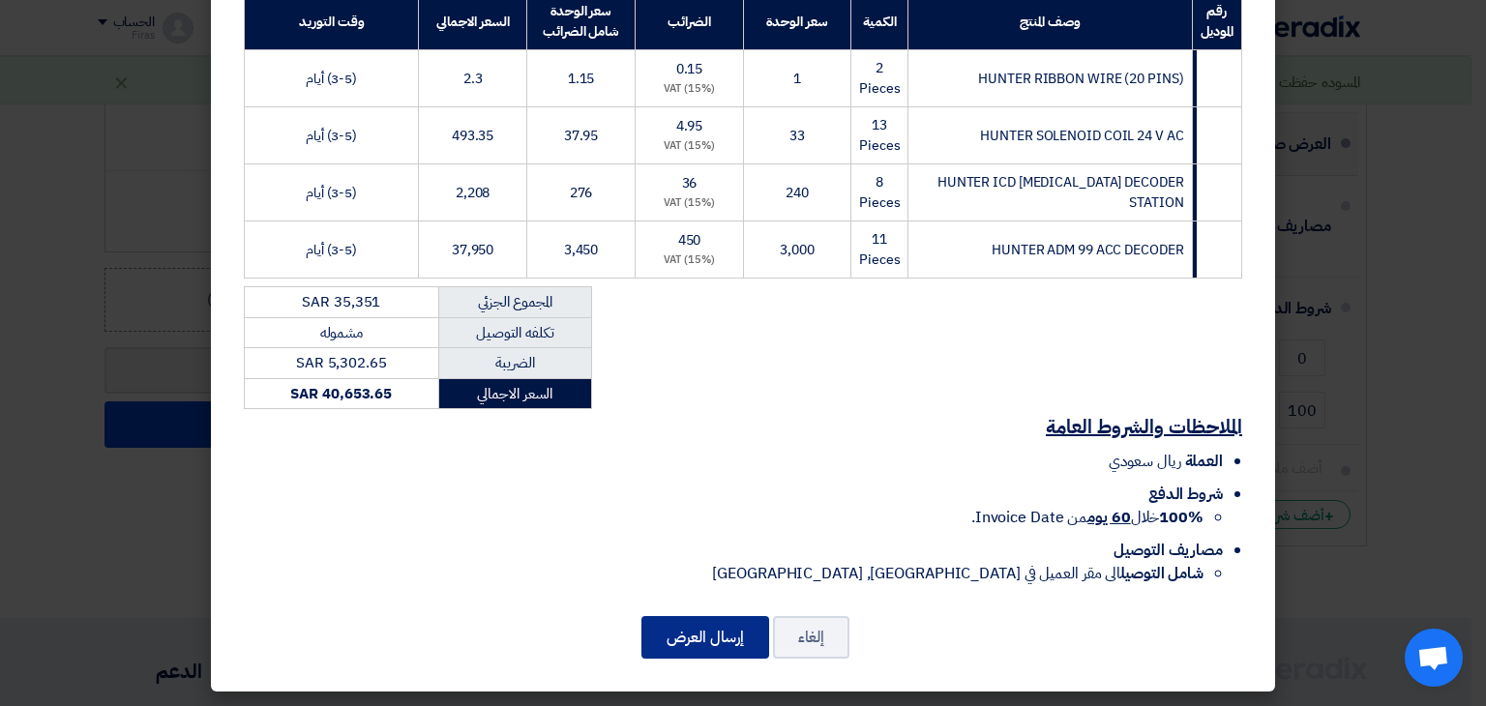
click at [729, 645] on button "إرسال العرض" at bounding box center [706, 637] width 128 height 43
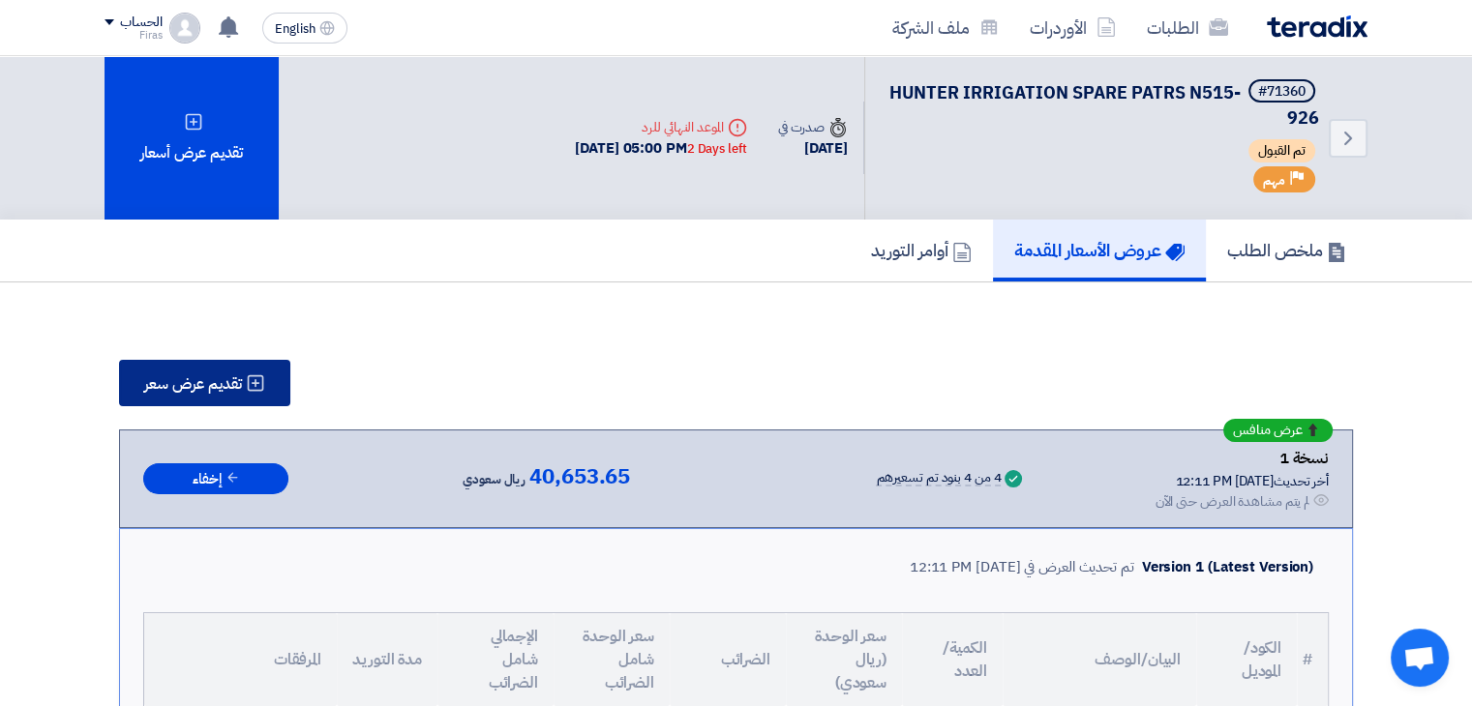
click at [222, 383] on span "تقديم عرض سعر" at bounding box center [193, 383] width 98 height 15
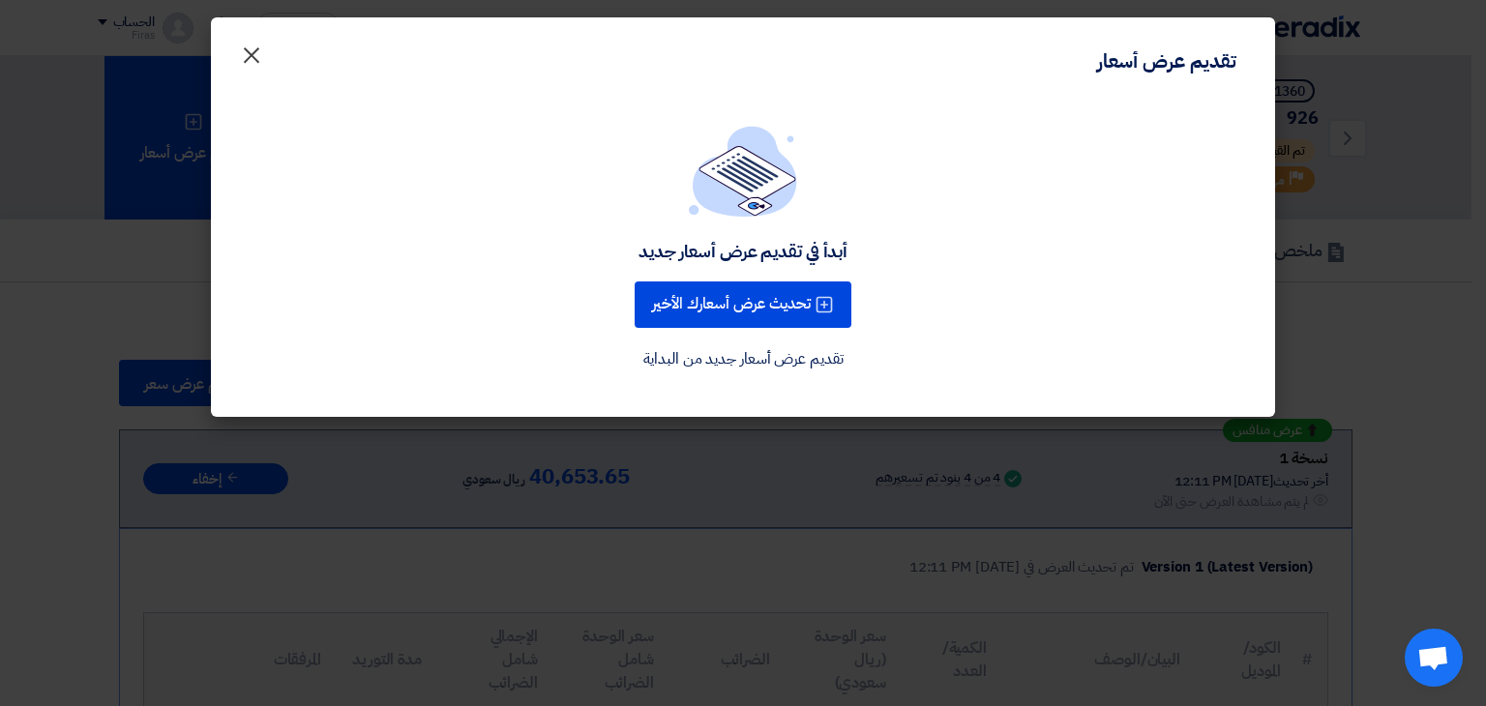
click at [254, 53] on span "×" at bounding box center [251, 54] width 23 height 58
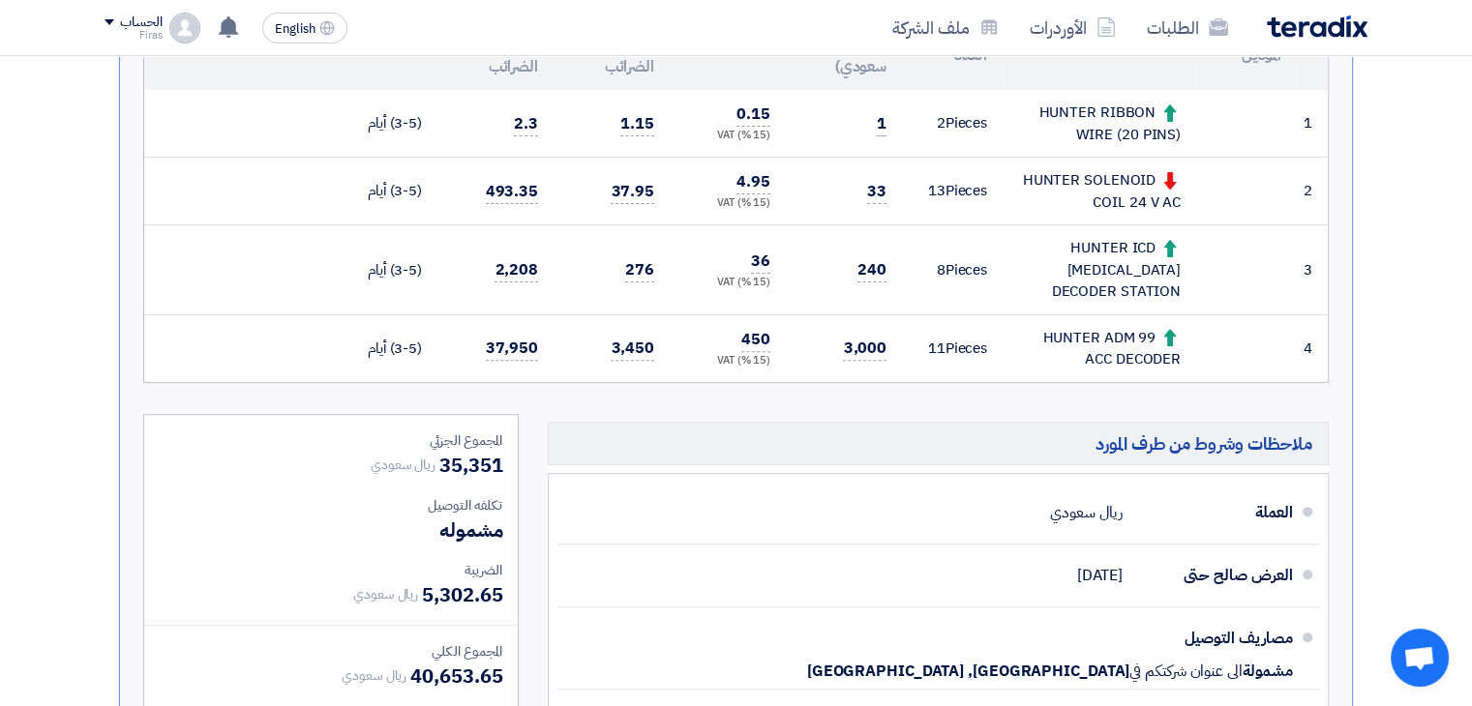
scroll to position [387, 0]
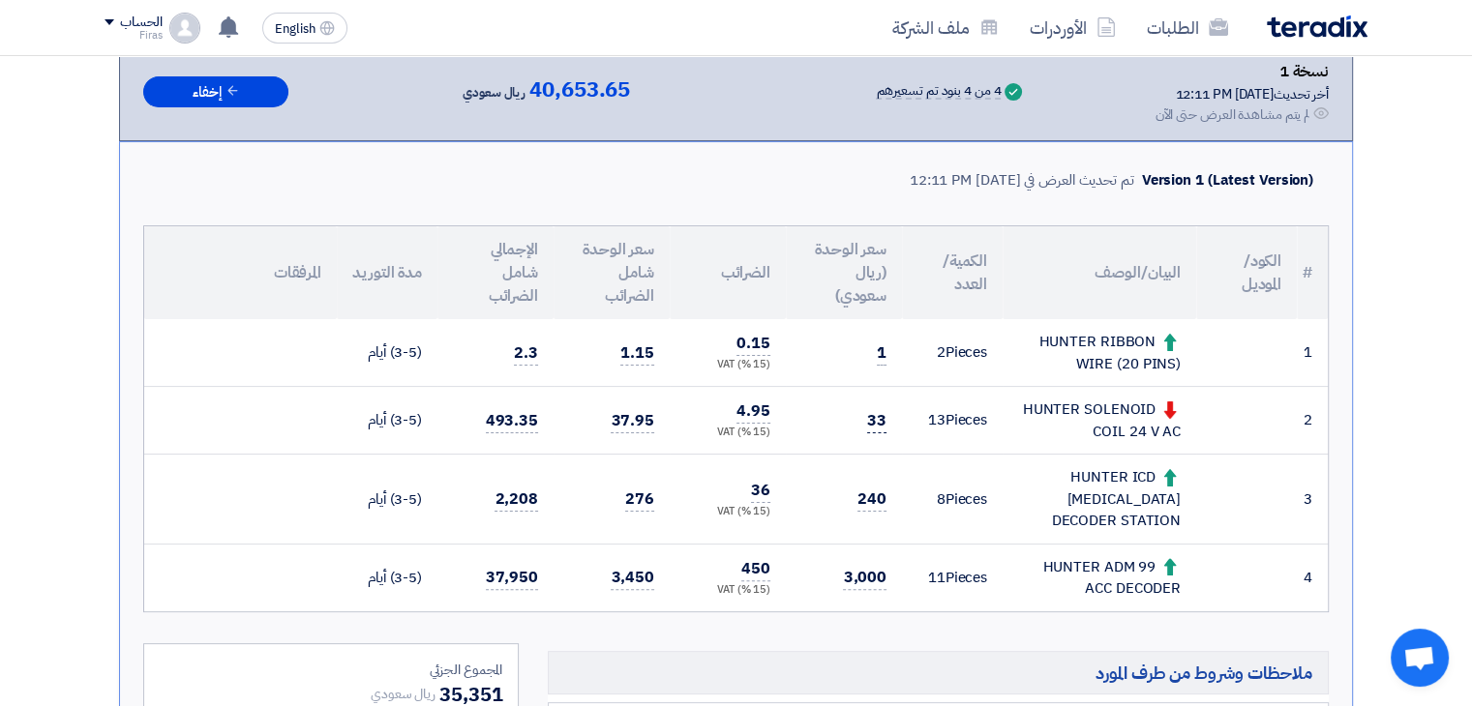
click at [883, 419] on span "33" at bounding box center [876, 421] width 19 height 24
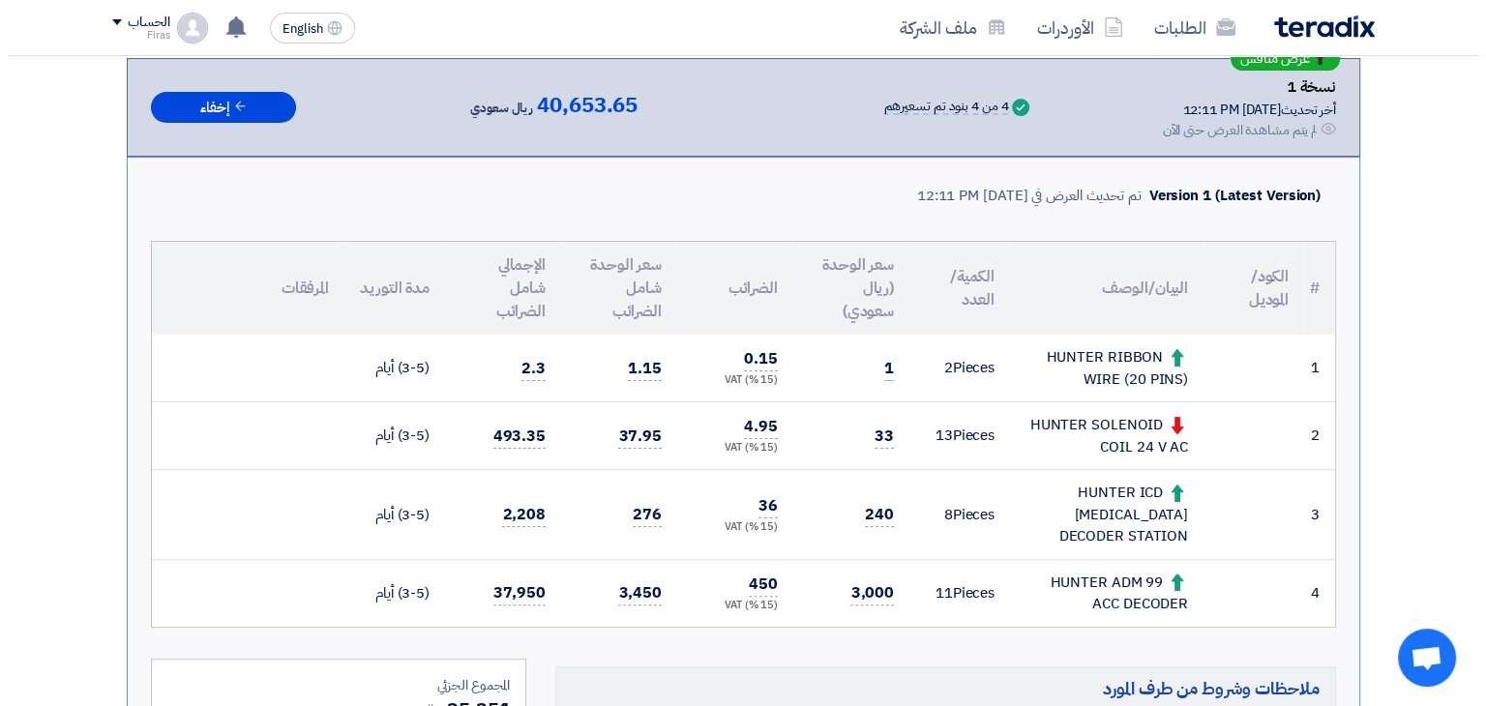
scroll to position [97, 0]
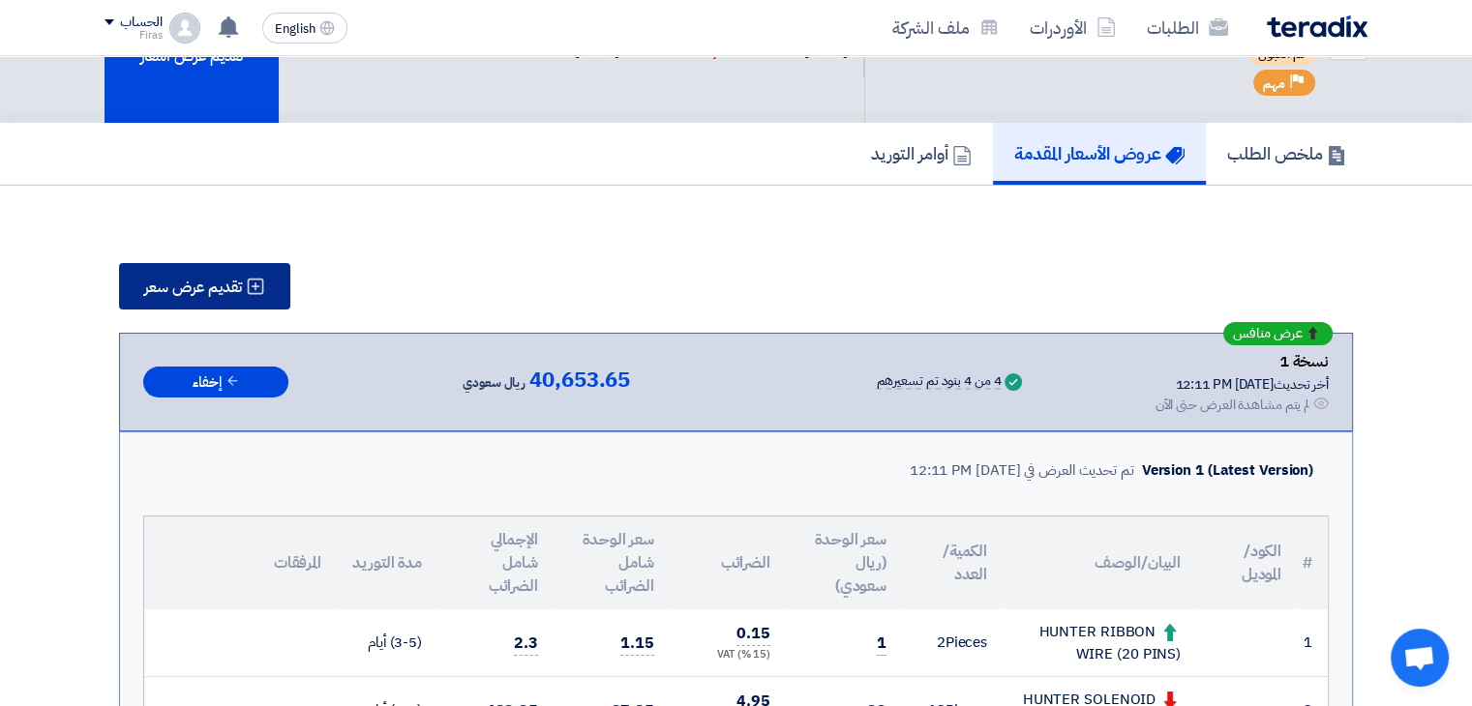
click at [217, 285] on span "تقديم عرض سعر" at bounding box center [193, 287] width 98 height 15
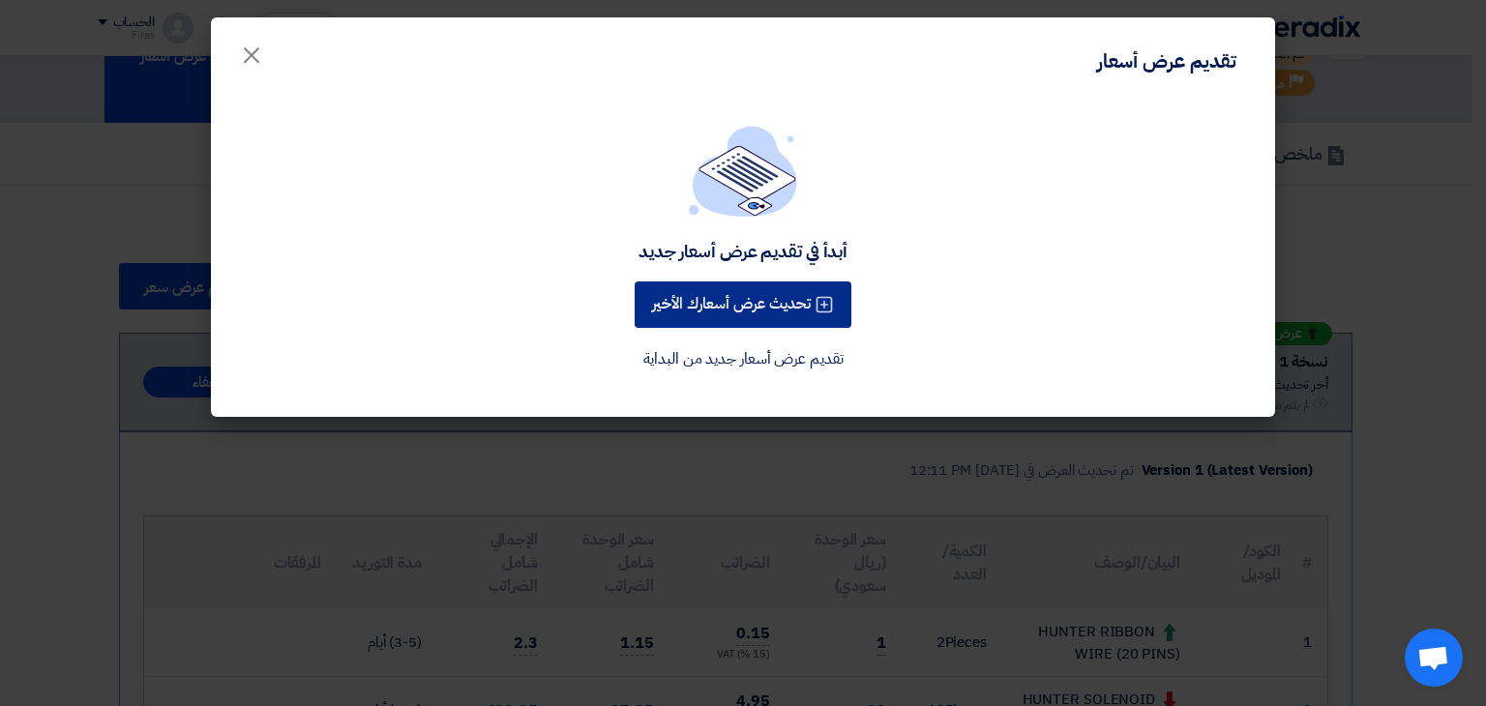
click at [728, 295] on button "تحديث عرض أسعارك الأخير" at bounding box center [743, 305] width 217 height 46
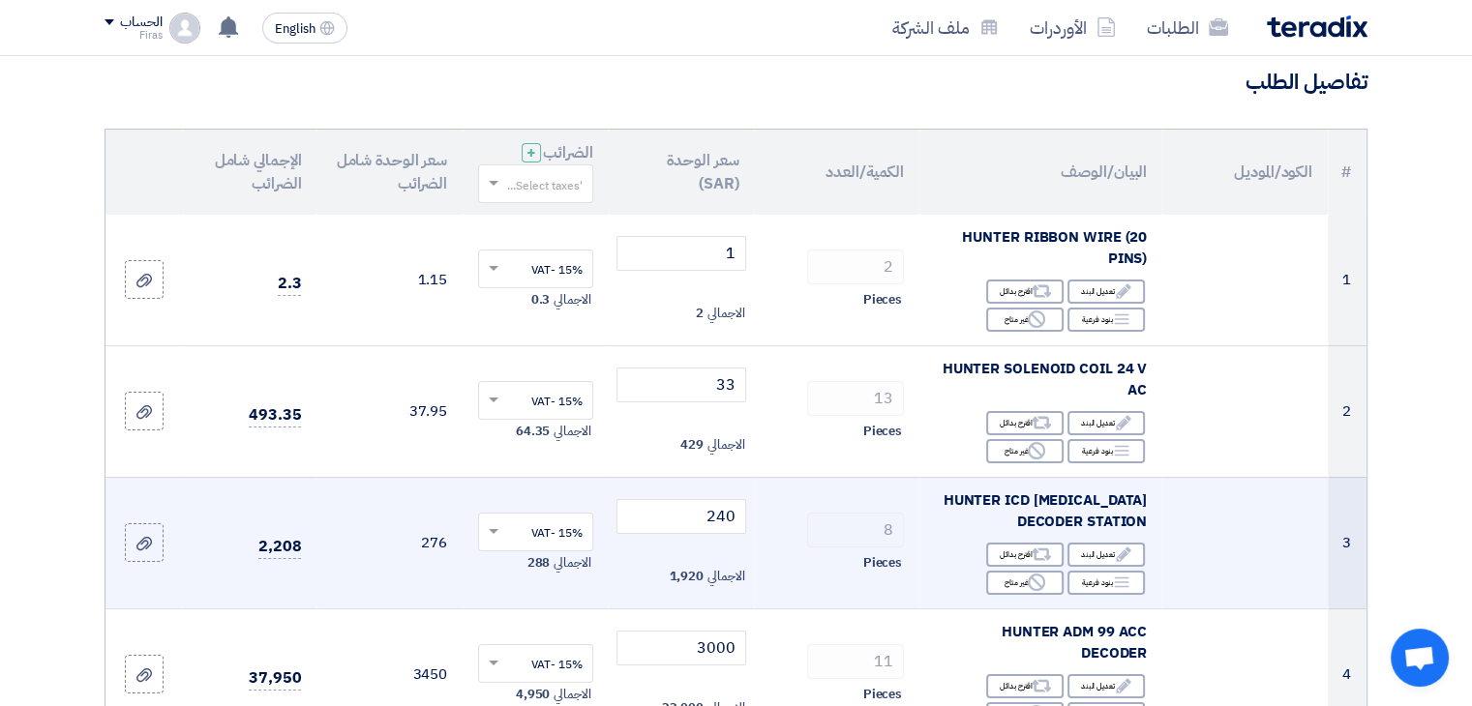
scroll to position [290, 0]
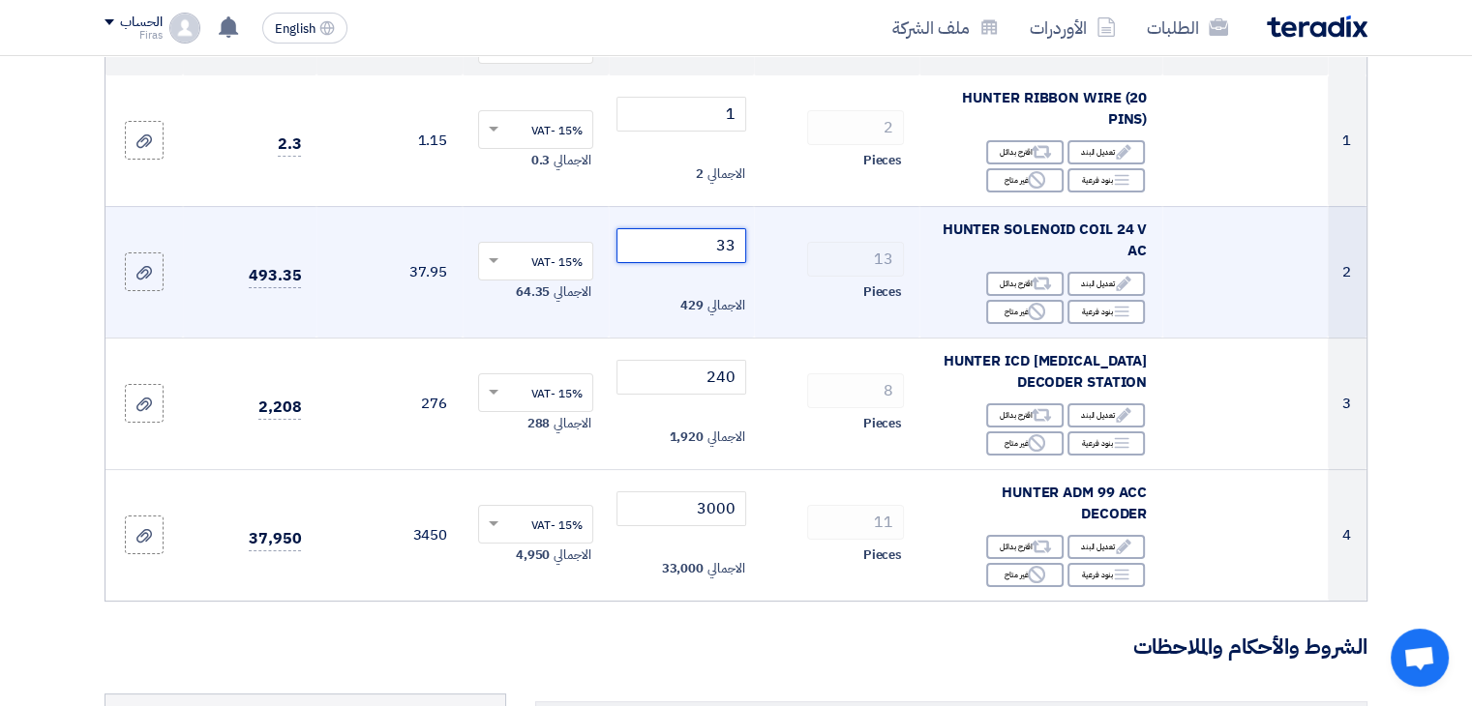
click at [719, 245] on input "33" at bounding box center [681, 245] width 131 height 35
click at [718, 245] on input "33" at bounding box center [681, 245] width 131 height 35
click at [720, 245] on input "33" at bounding box center [681, 245] width 131 height 35
drag, startPoint x: 717, startPoint y: 241, endPoint x: 747, endPoint y: 237, distance: 30.2
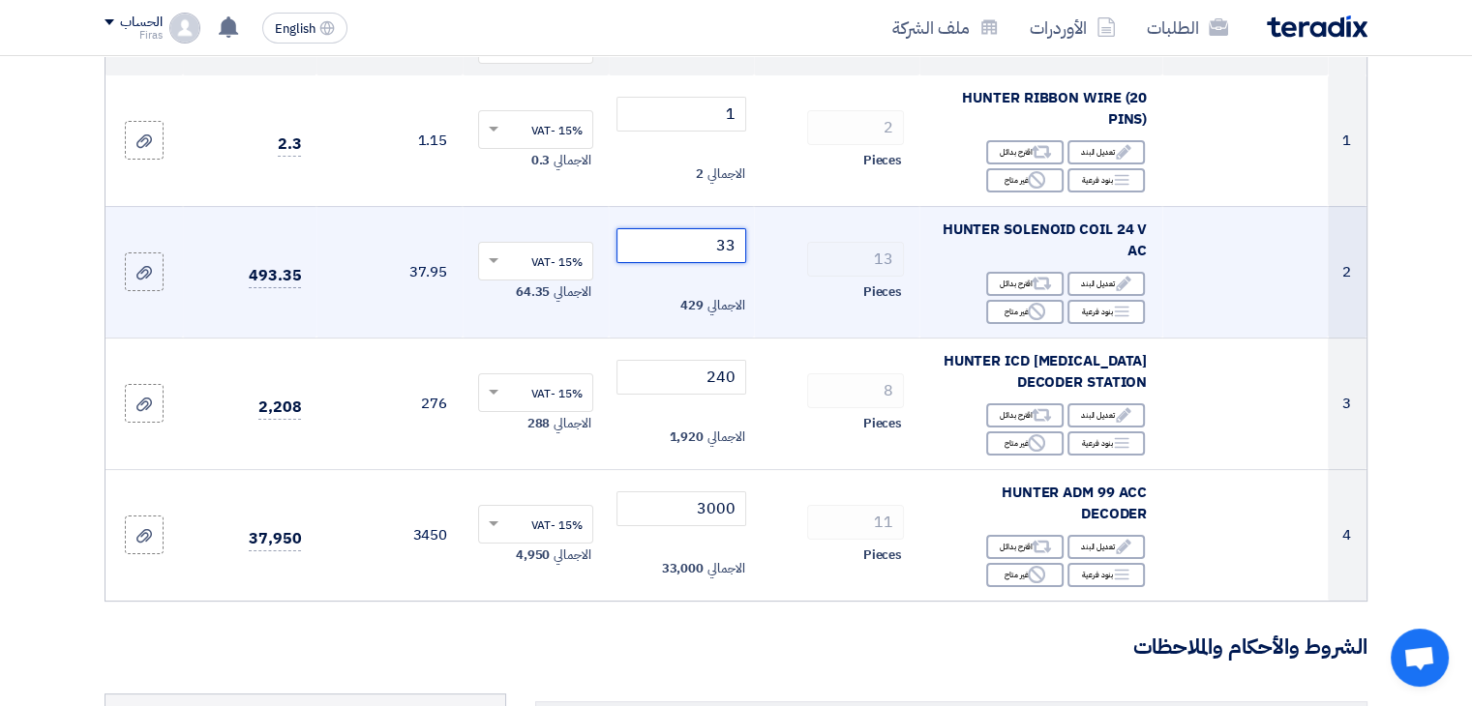
click at [747, 237] on td "33 الاجمالي 429" at bounding box center [682, 272] width 146 height 132
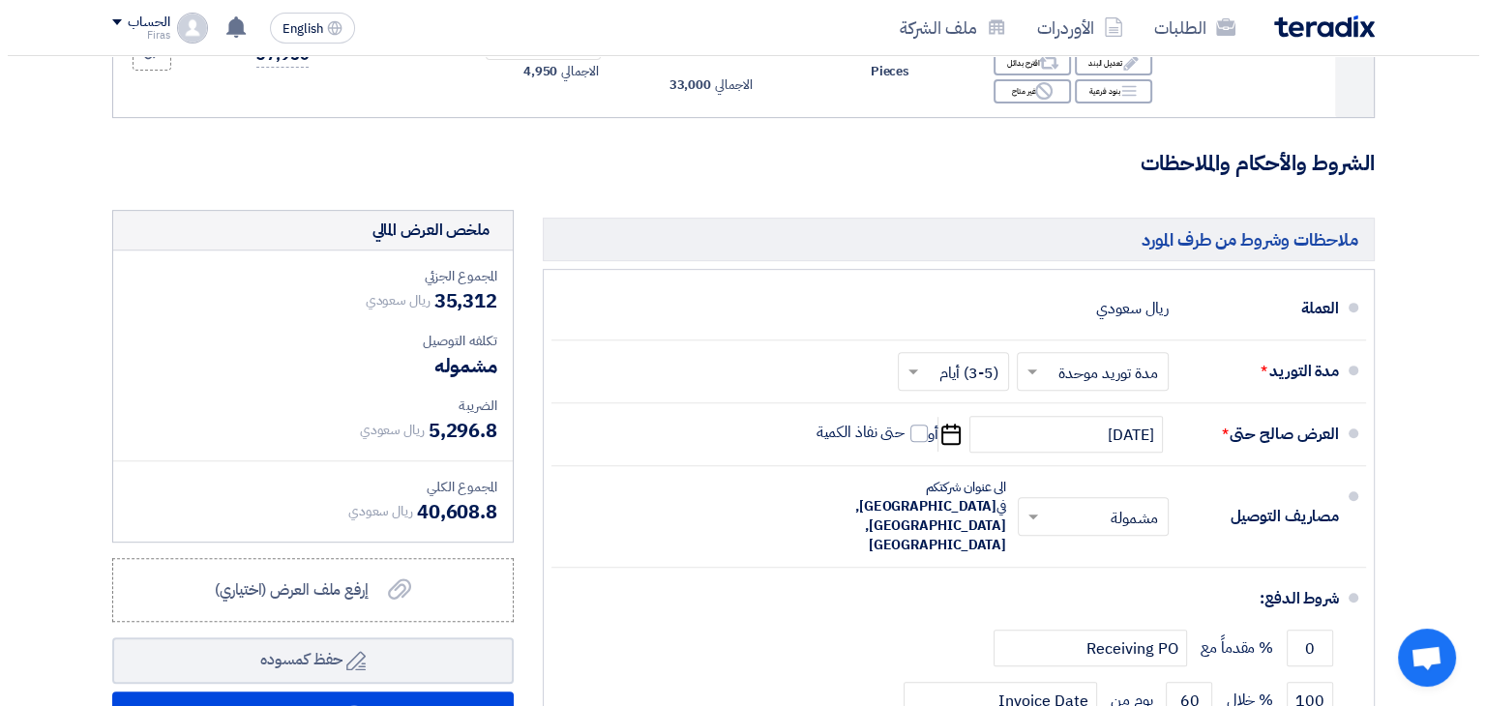
scroll to position [968, 0]
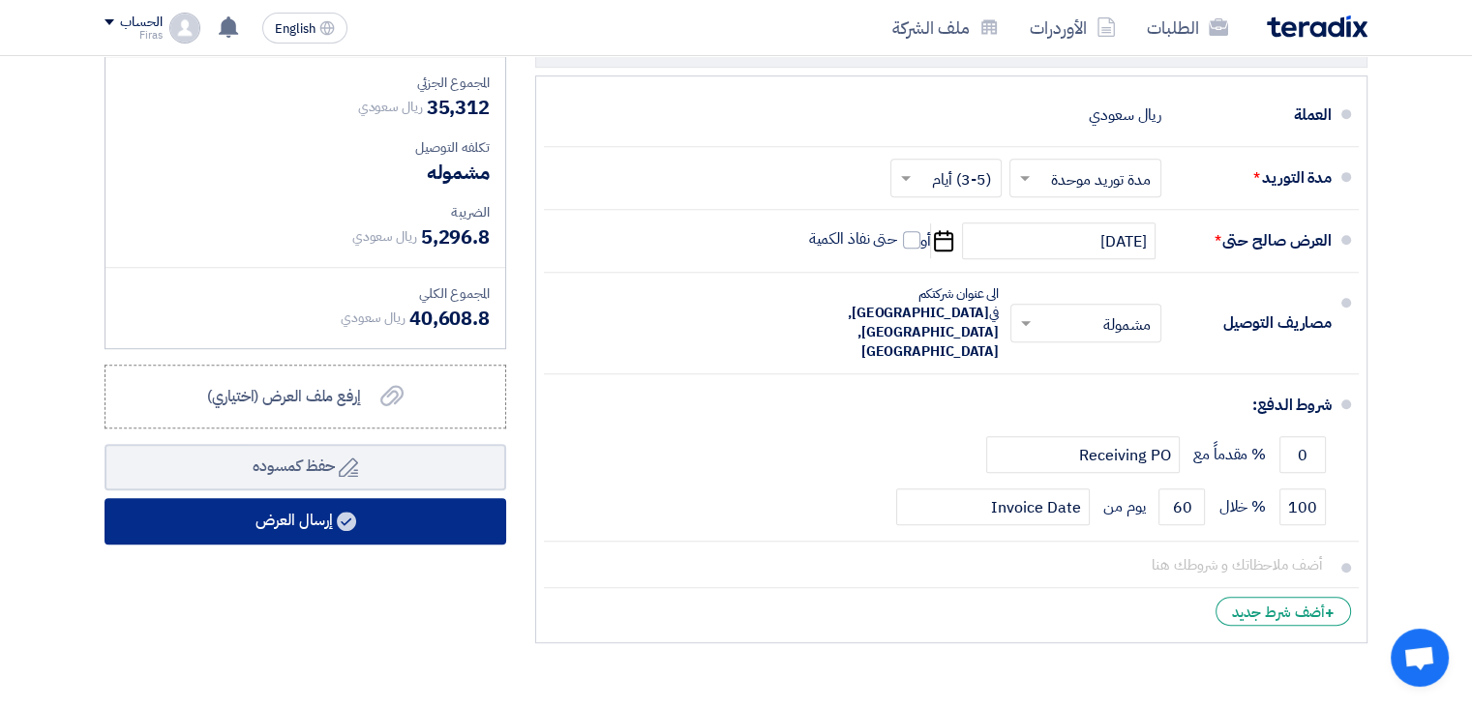
type input "30"
click at [352, 519] on use at bounding box center [346, 521] width 19 height 19
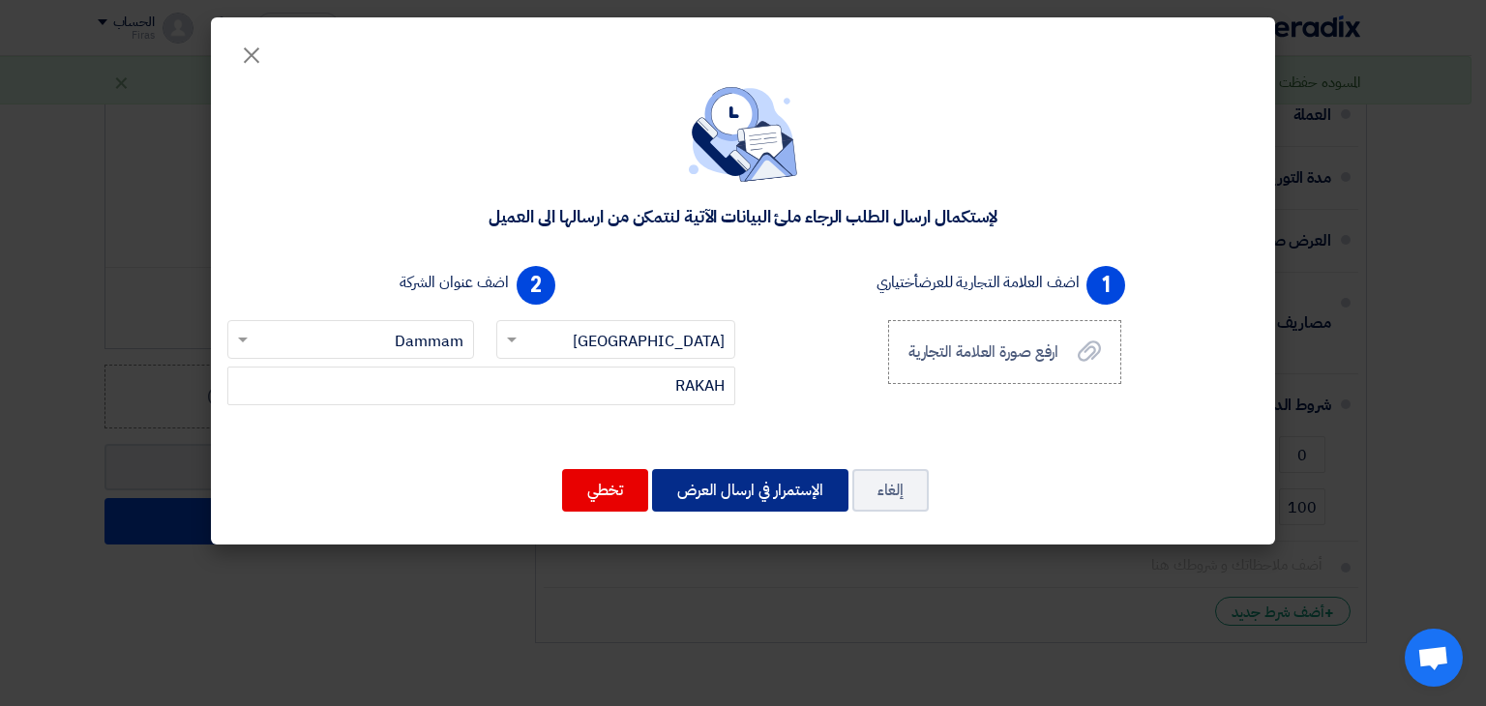
click at [701, 493] on button "الإستمرار في ارسال العرض" at bounding box center [750, 490] width 196 height 43
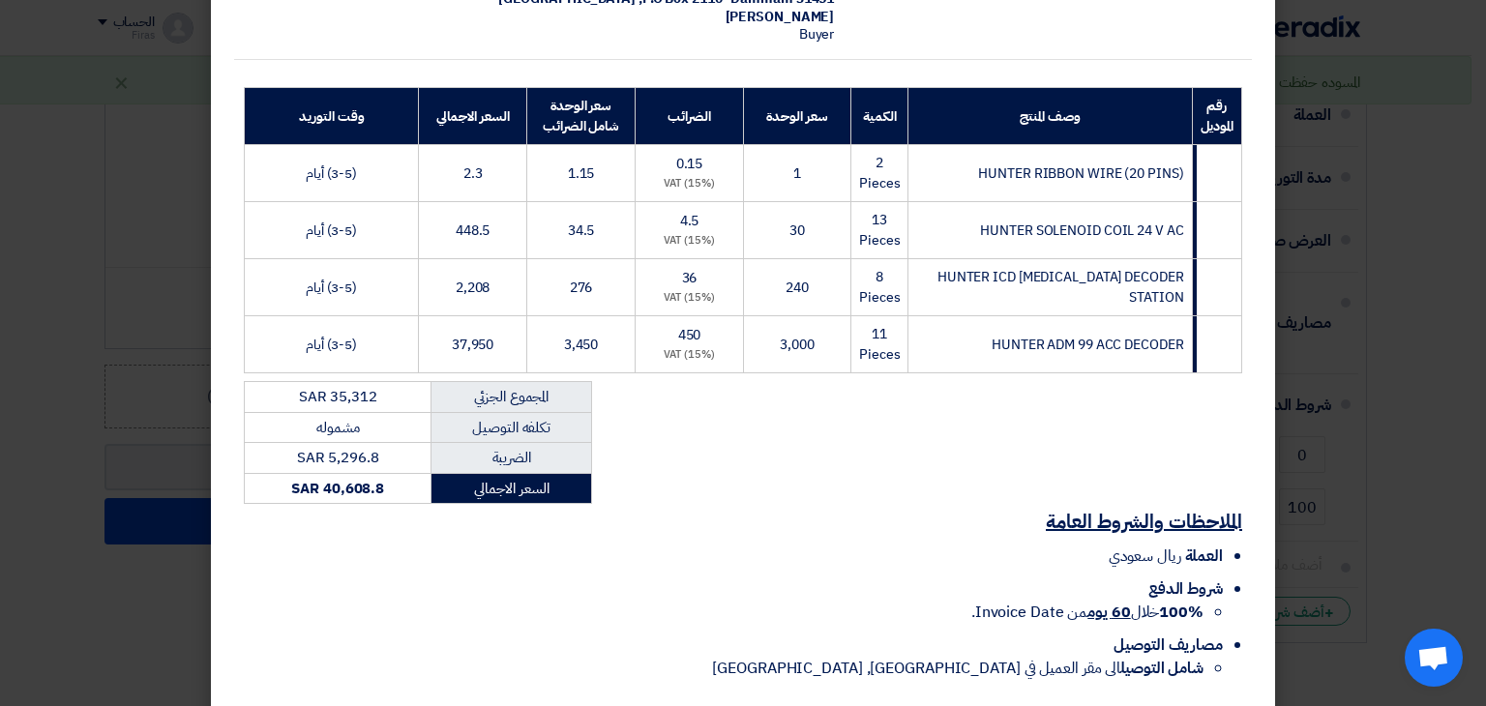
scroll to position [317, 0]
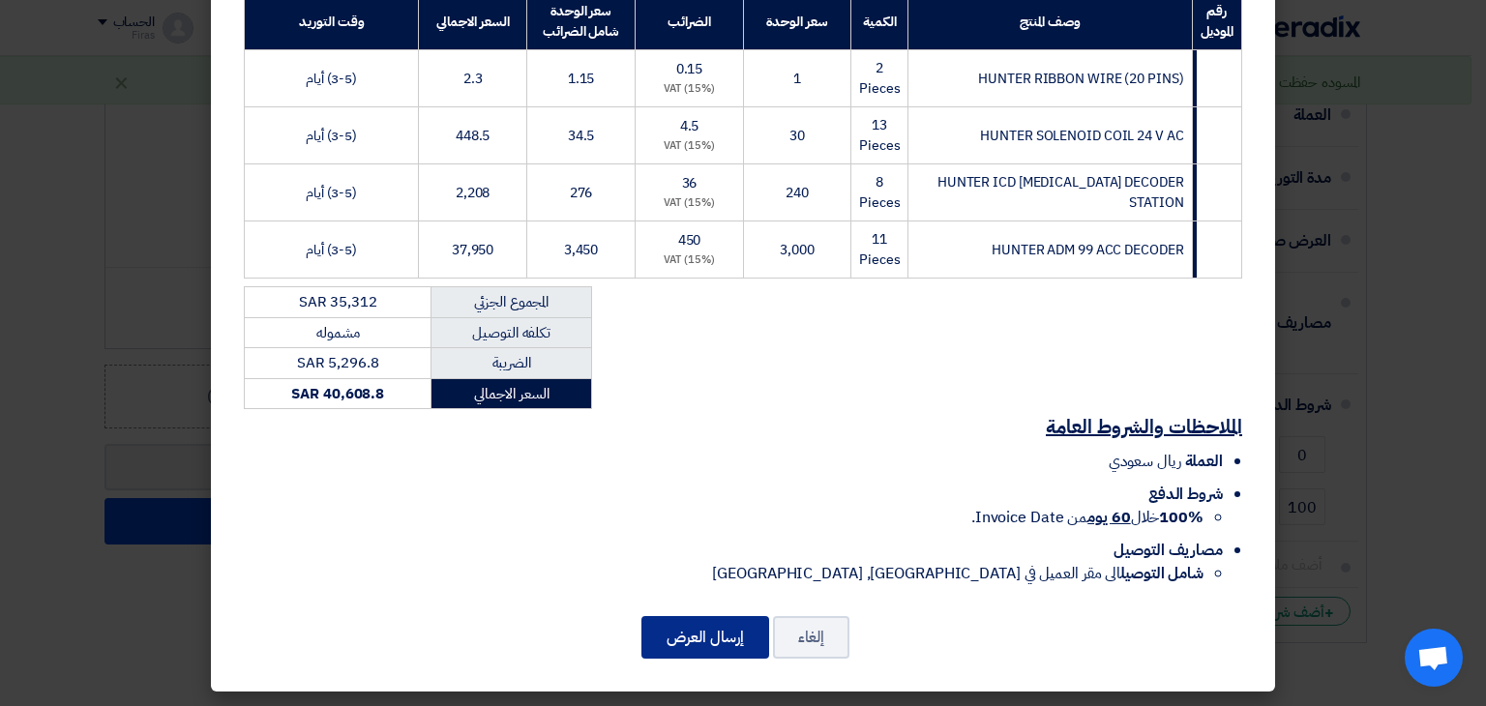
click at [682, 640] on button "إرسال العرض" at bounding box center [706, 637] width 128 height 43
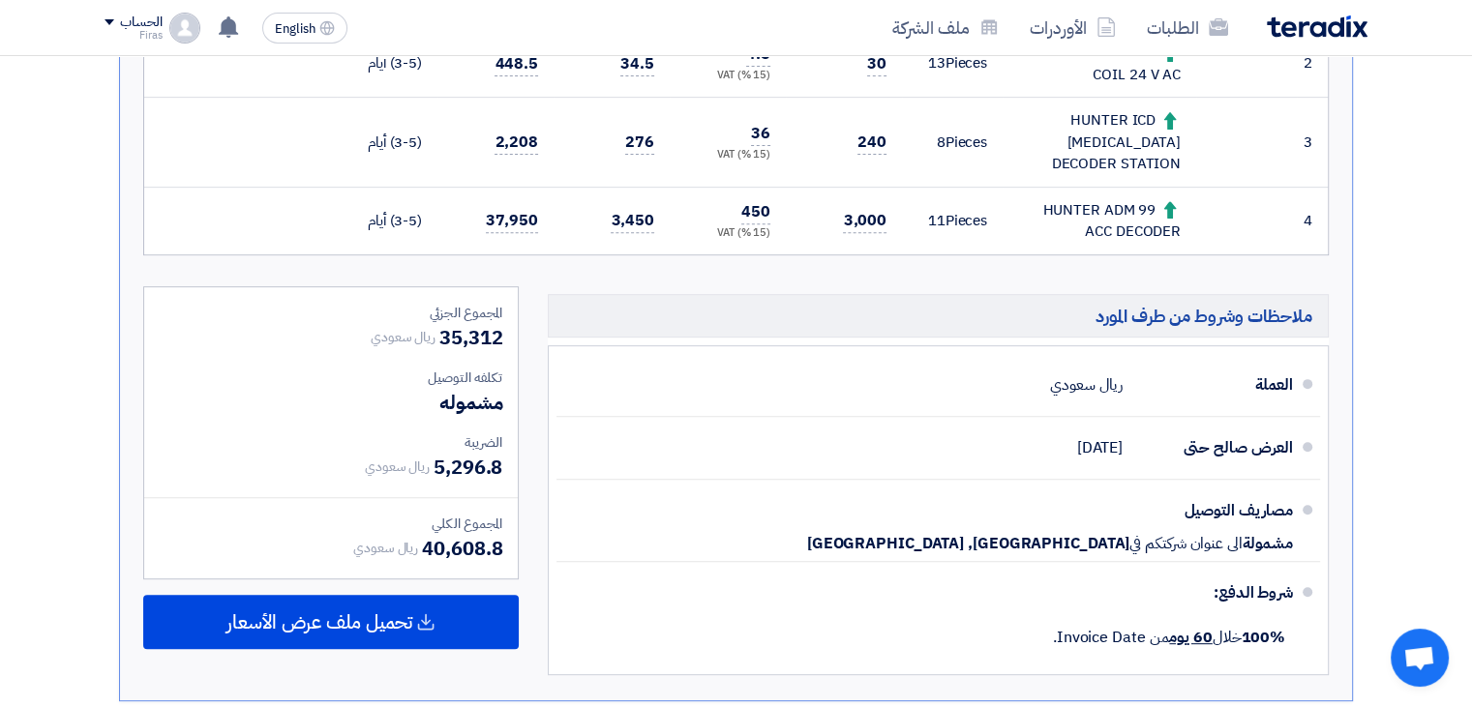
scroll to position [968, 0]
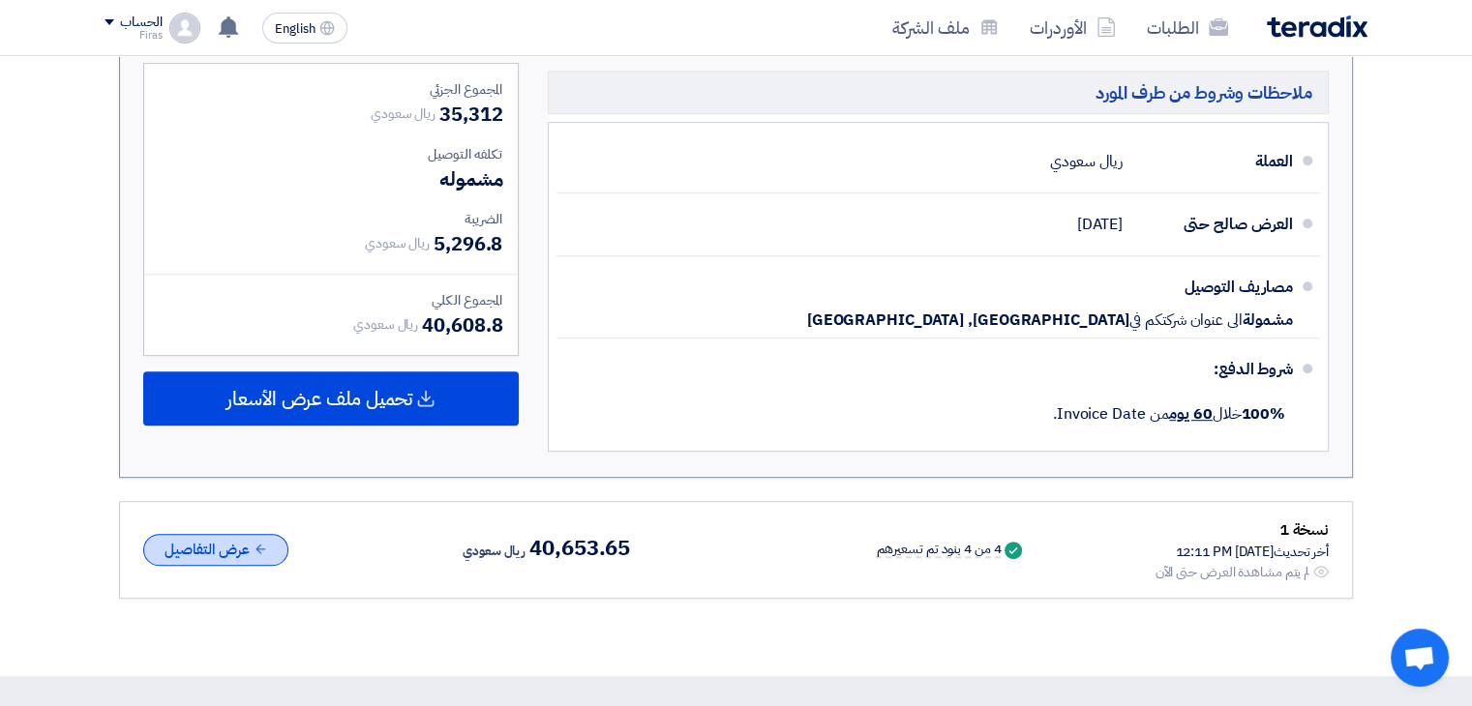
click at [248, 534] on button "عرض التفاصيل" at bounding box center [215, 550] width 145 height 32
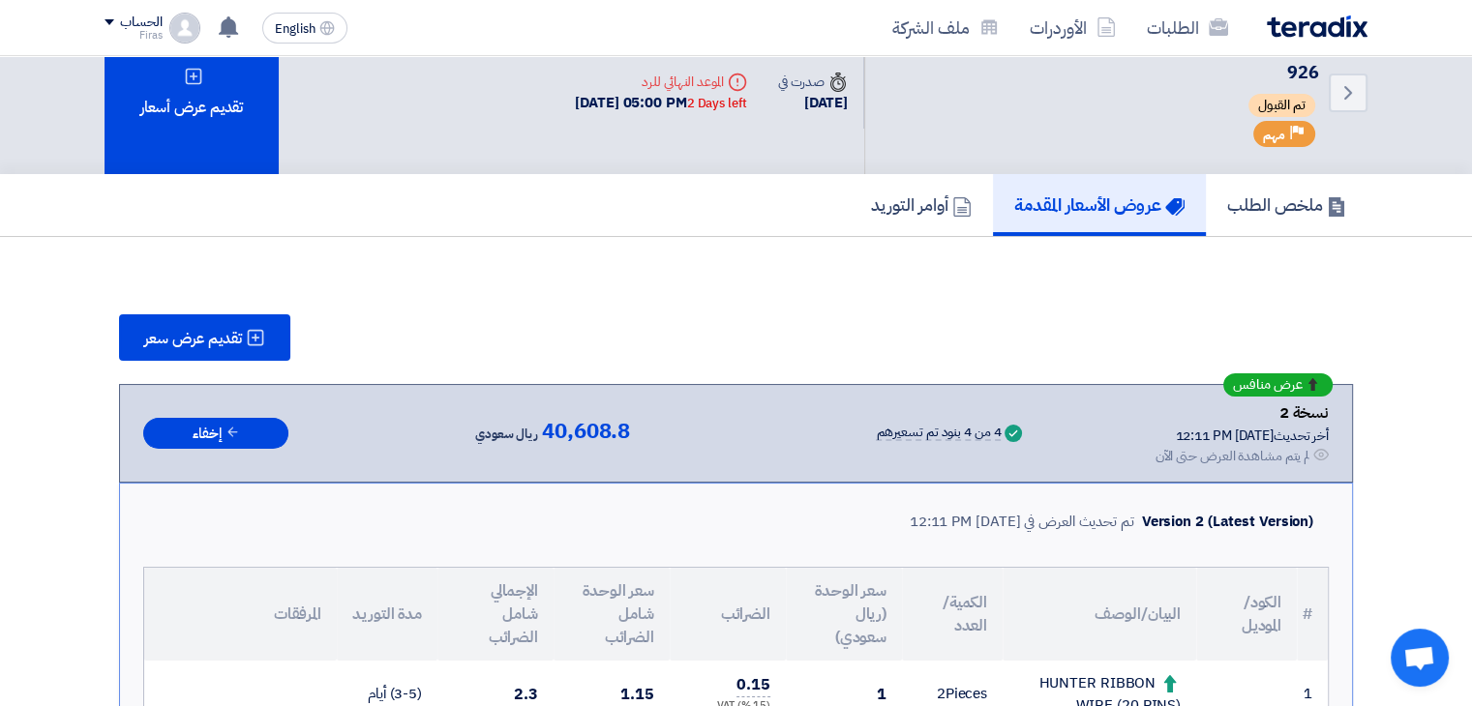
scroll to position [0, 0]
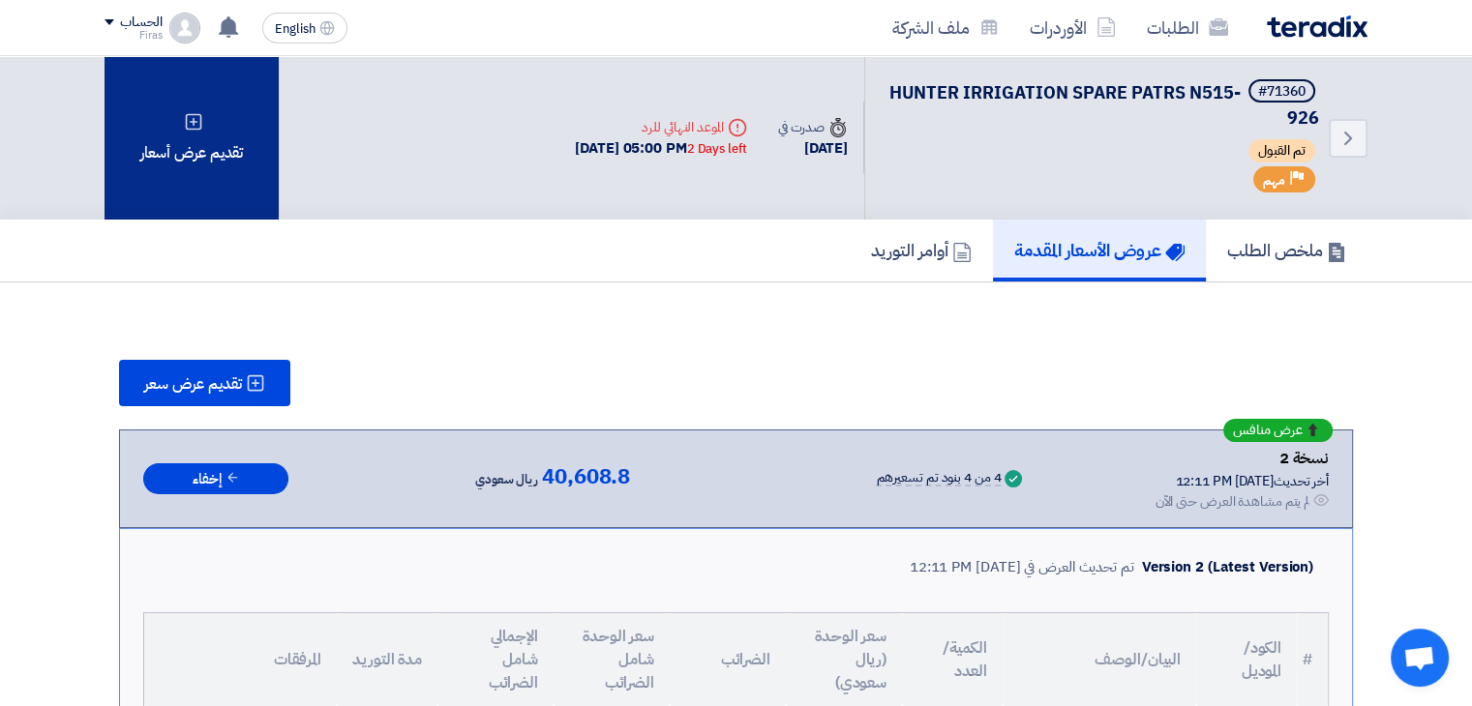
click at [232, 131] on div "تقديم عرض أسعار" at bounding box center [192, 138] width 174 height 164
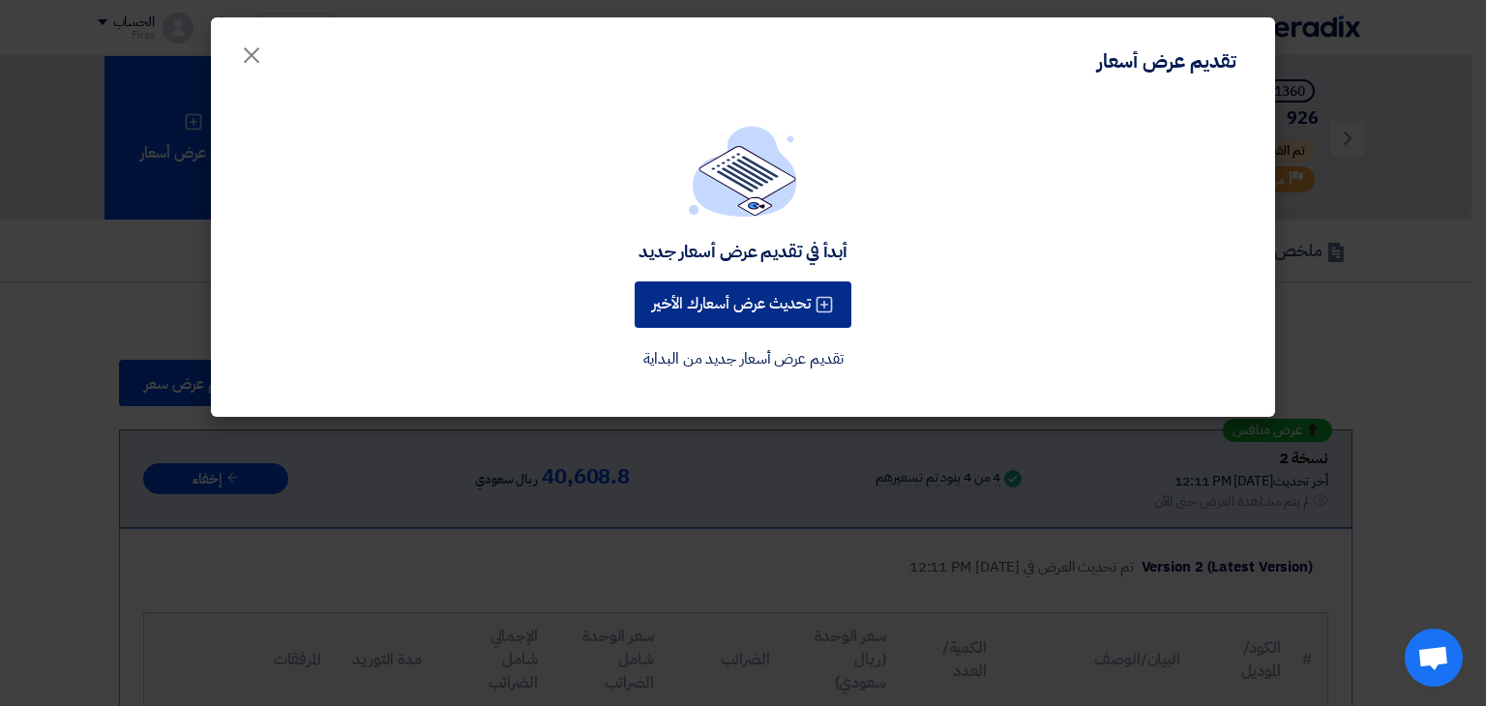
click at [747, 301] on button "تحديث عرض أسعارك الأخير" at bounding box center [743, 305] width 217 height 46
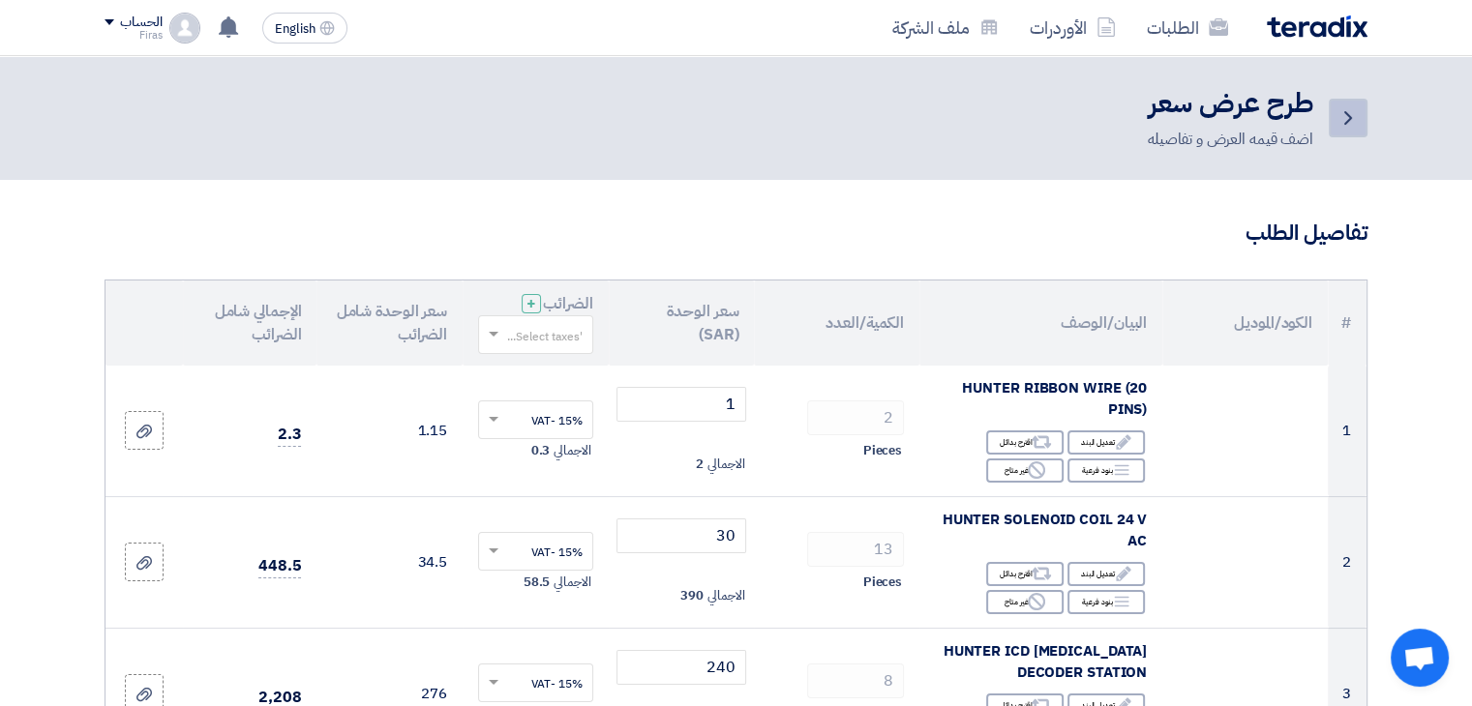
click at [1335, 130] on link "Back" at bounding box center [1348, 118] width 39 height 39
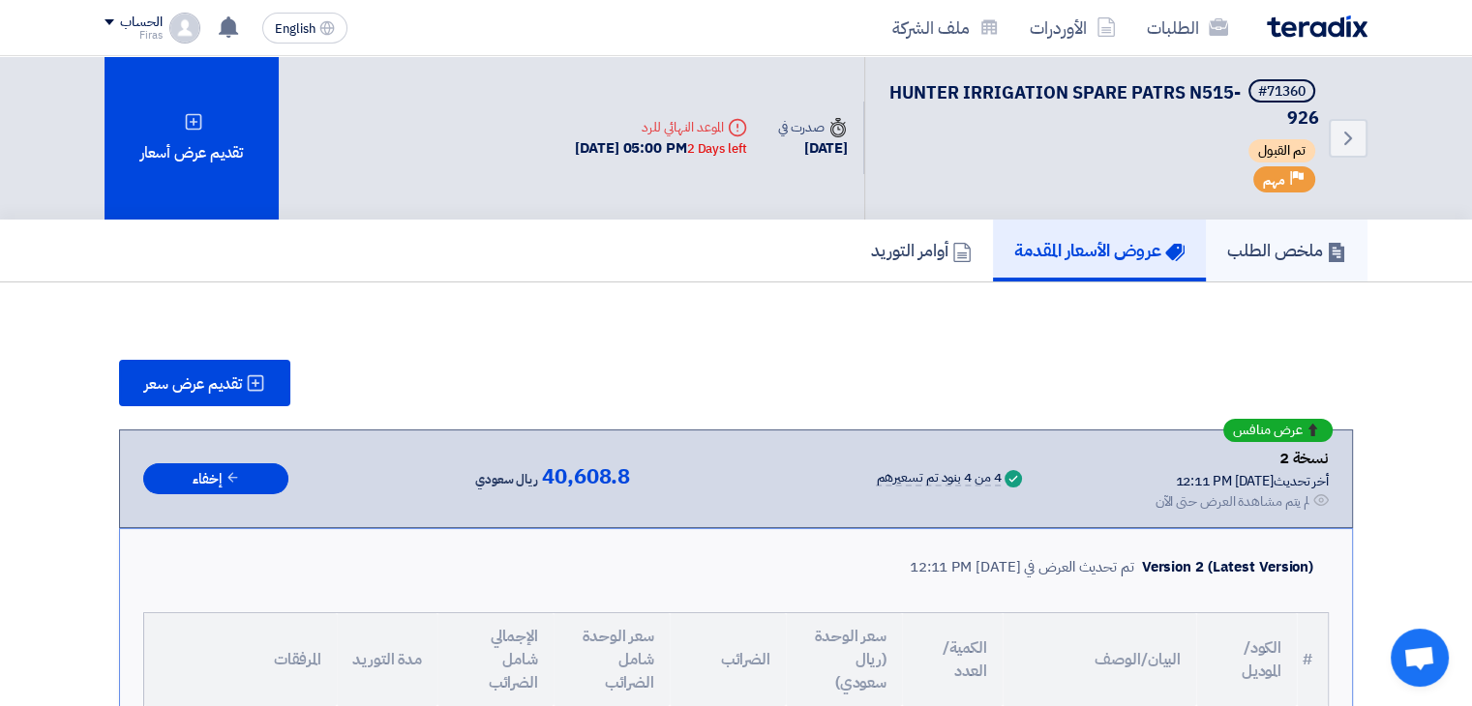
click at [1284, 265] on link "ملخص الطلب" at bounding box center [1287, 251] width 162 height 62
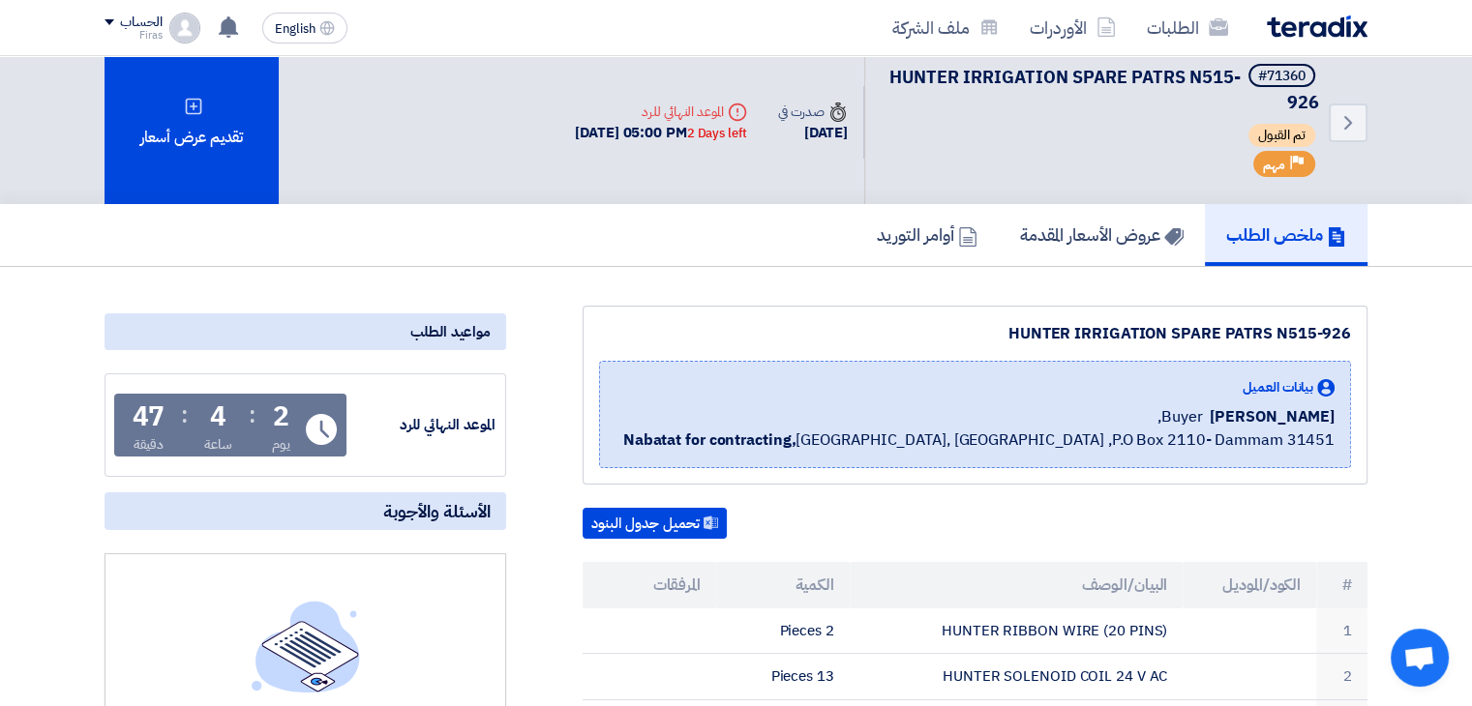
scroll to position [290, 0]
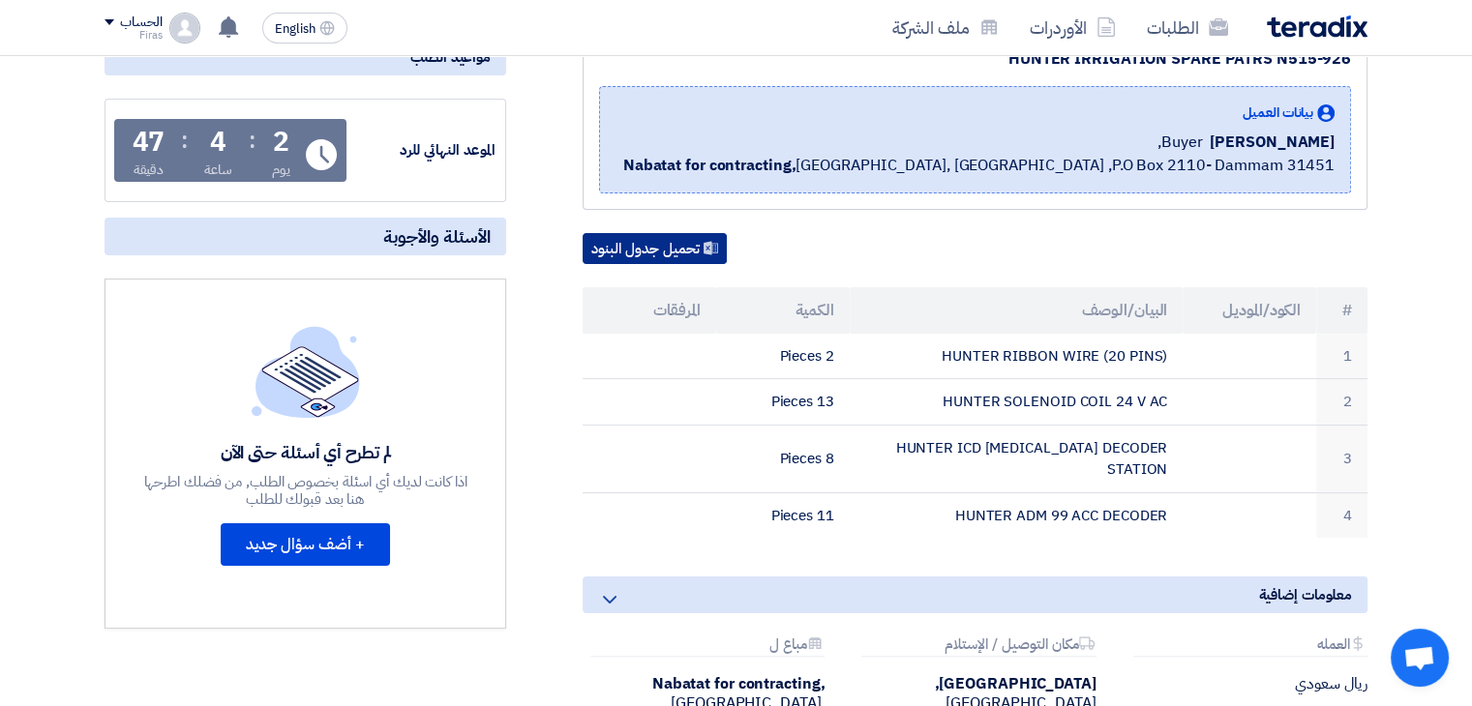
click at [703, 239] on button "تحميل جدول البنود" at bounding box center [655, 248] width 144 height 31
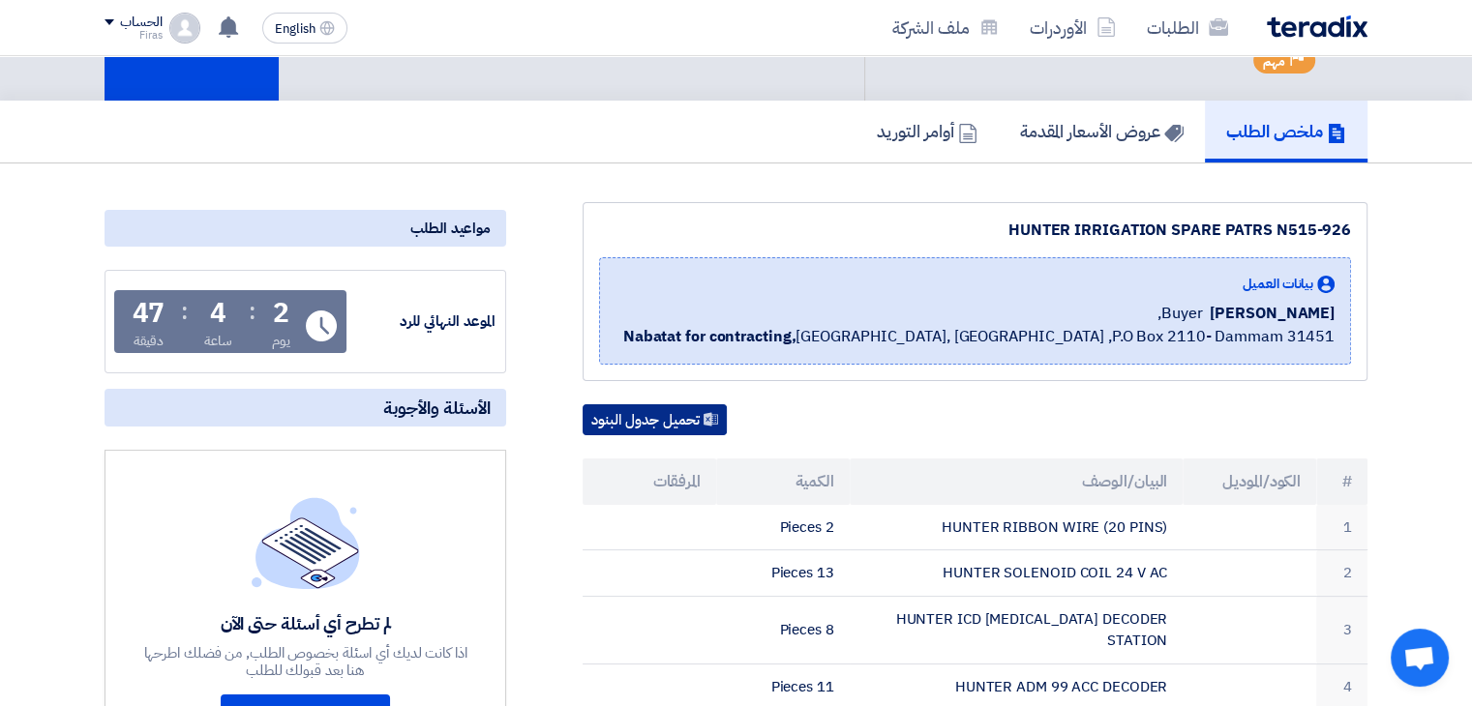
scroll to position [0, 0]
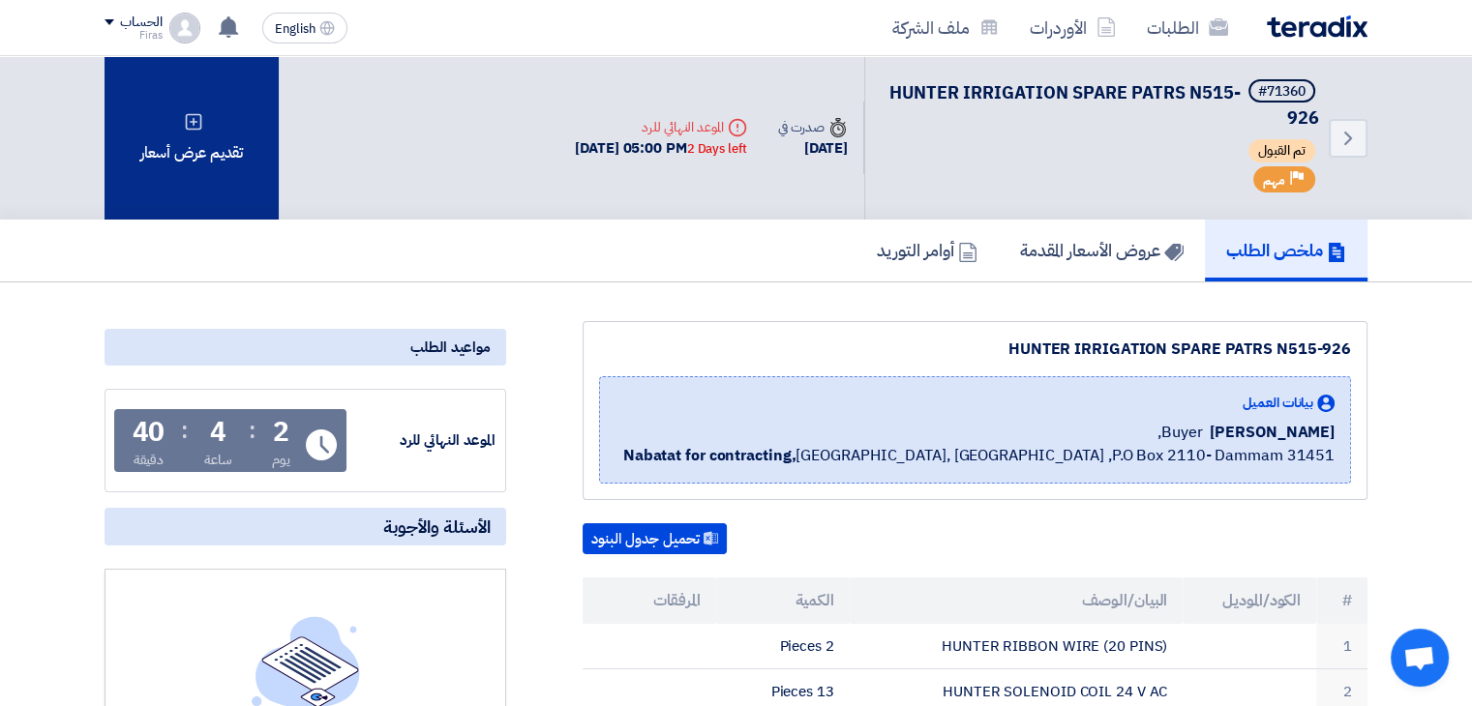
click at [267, 207] on div "تقديم عرض أسعار" at bounding box center [192, 138] width 174 height 164
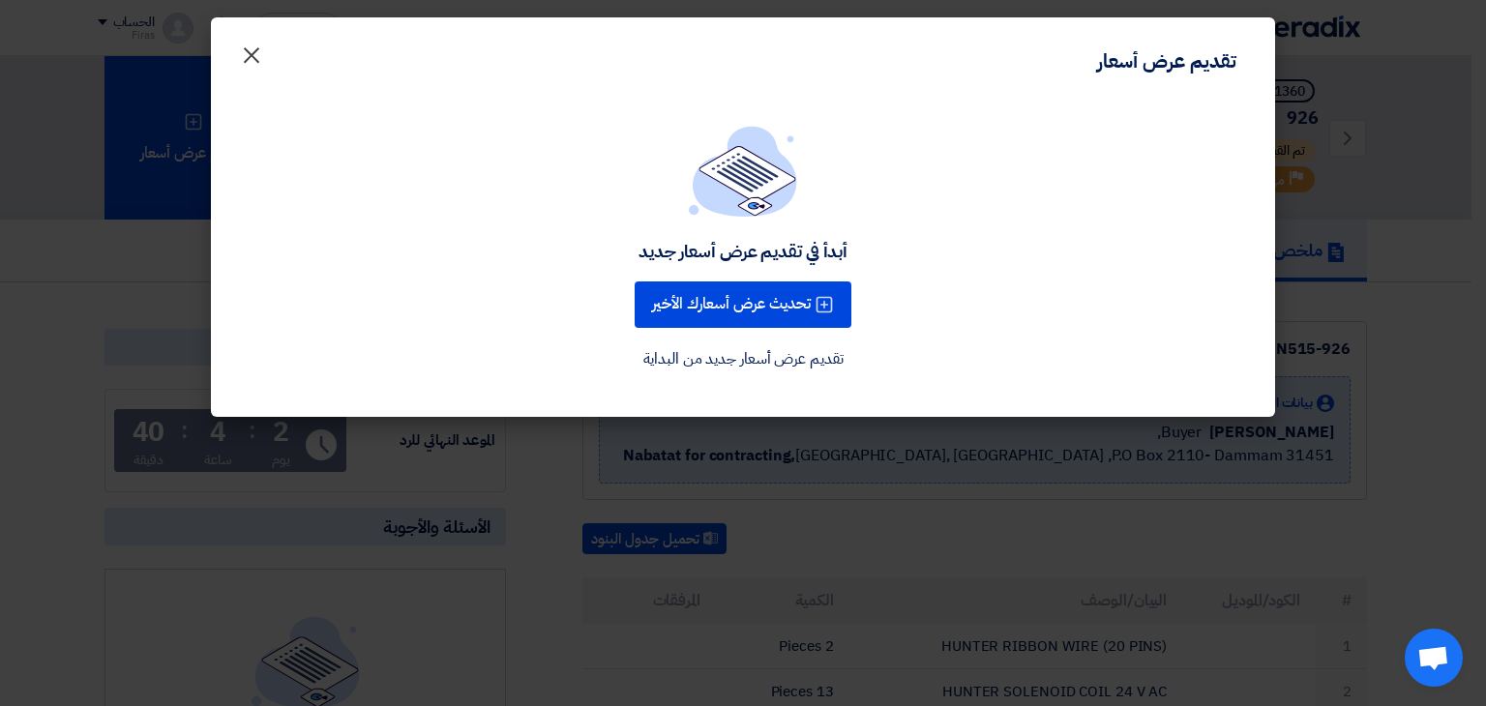
click at [252, 55] on span "×" at bounding box center [251, 54] width 23 height 58
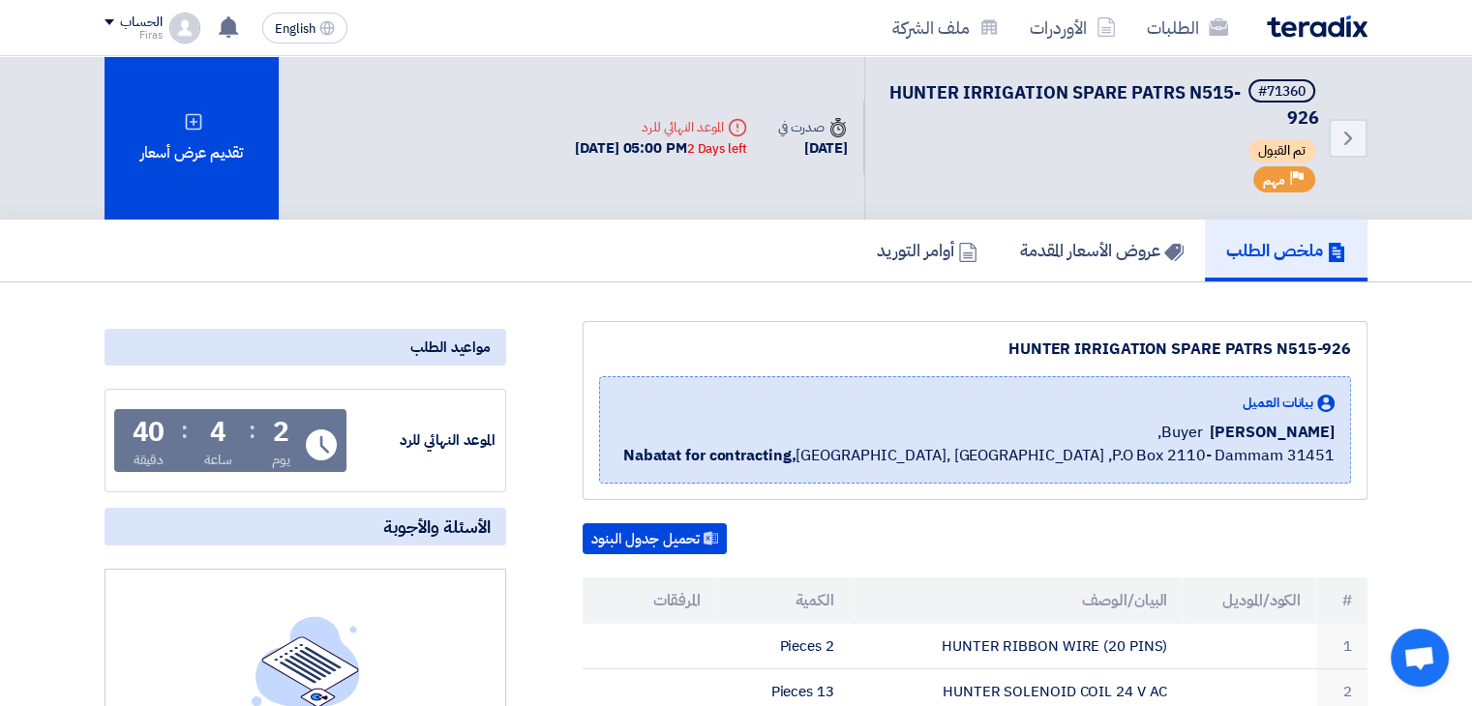
click at [1263, 28] on div "الطلبات الأوردرات ملف الشركة" at bounding box center [989, 27] width 758 height 45
click at [1270, 28] on img at bounding box center [1317, 26] width 101 height 22
